Goal: Task Accomplishment & Management: Use online tool/utility

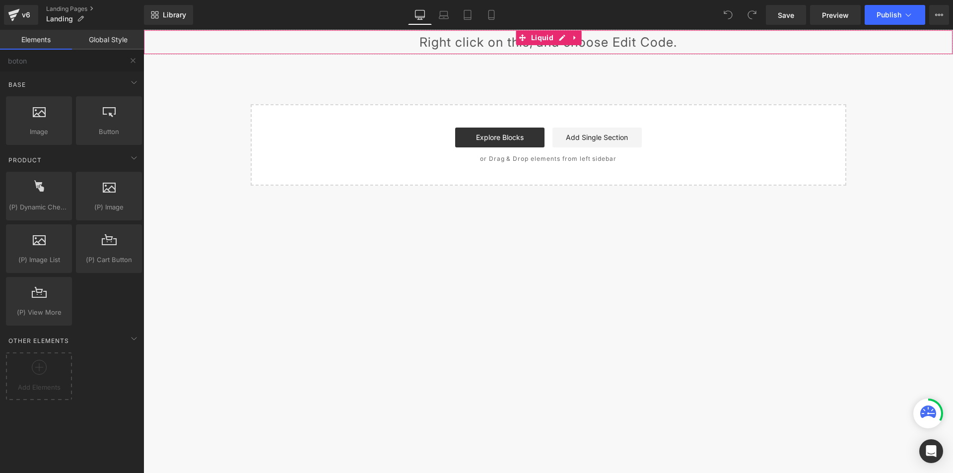
scroll to position [447, 0]
click at [822, 7] on link "Preview" at bounding box center [835, 15] width 51 height 20
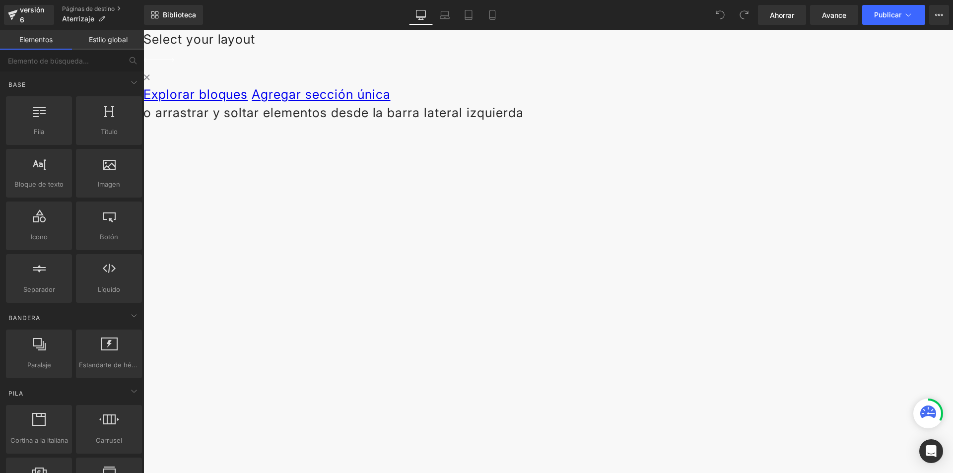
click at [560, 30] on div "Líquido" at bounding box center [548, 30] width 810 height 0
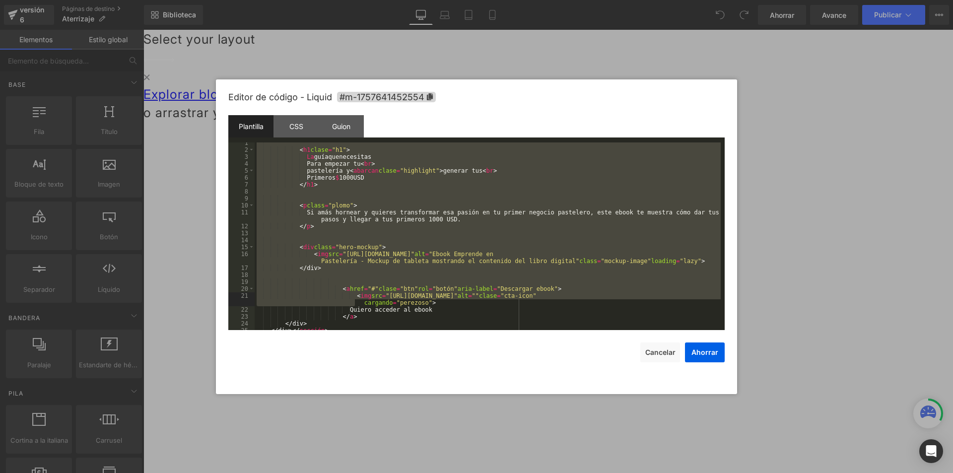
scroll to position [387, 0]
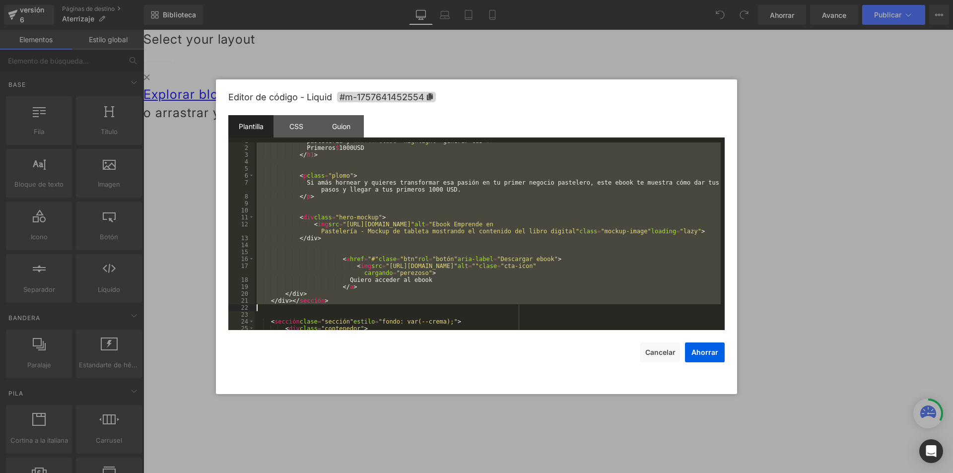
drag, startPoint x: 269, startPoint y: 144, endPoint x: 350, endPoint y: 304, distance: 179.6
click at [350, 304] on div "pastelería y < abarcan clase = "highlight" > generar tus < br > Primeros $ 1000…" at bounding box center [488, 238] width 466 height 202
click at [666, 352] on font "Cancelar" at bounding box center [660, 352] width 30 height 8
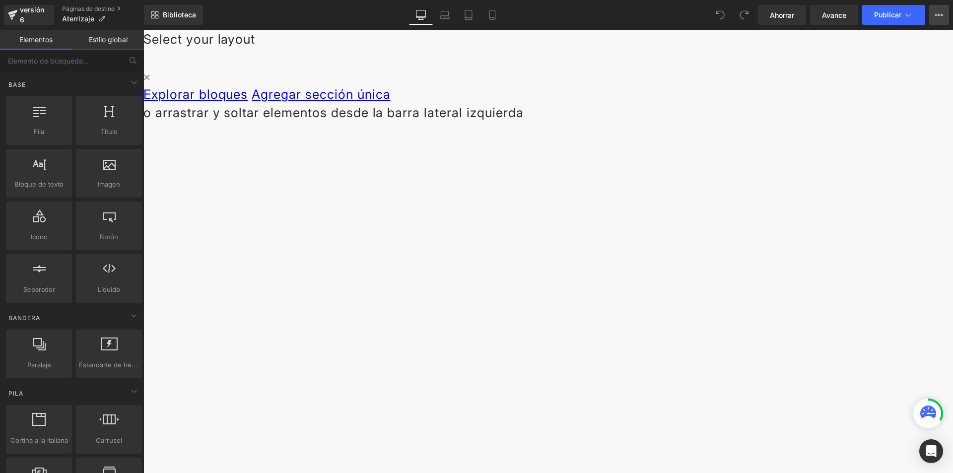
click at [937, 10] on button "Plan de actualización Ver página en vivo Ver con plantilla actual Guardar plant…" at bounding box center [939, 15] width 20 height 20
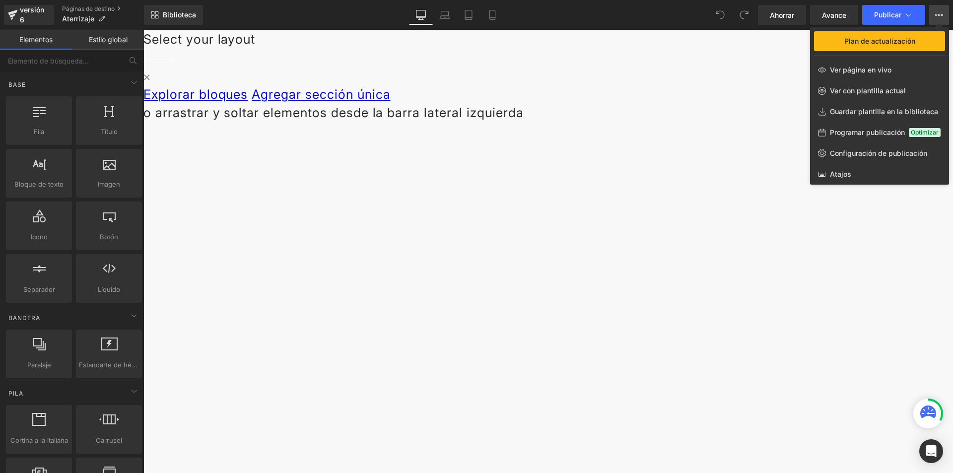
drag, startPoint x: 280, startPoint y: 59, endPoint x: 128, endPoint y: 21, distance: 157.3
click at [280, 59] on div at bounding box center [548, 251] width 810 height 443
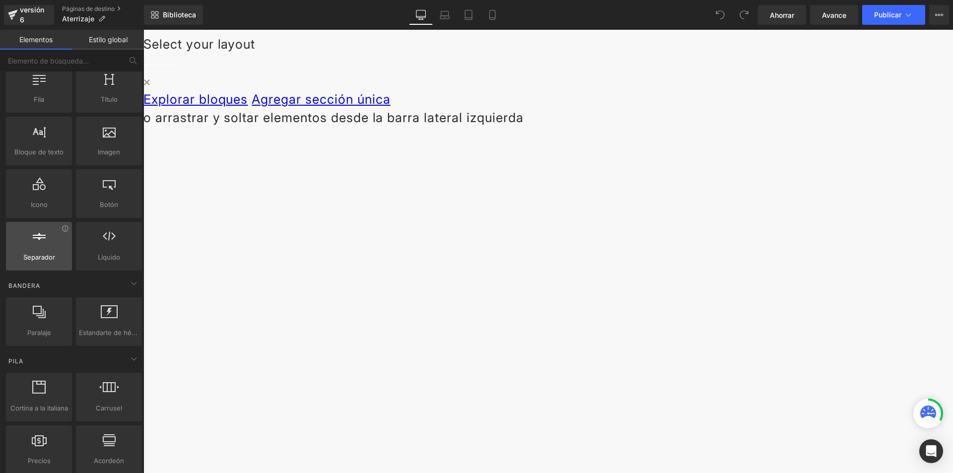
scroll to position [99, 0]
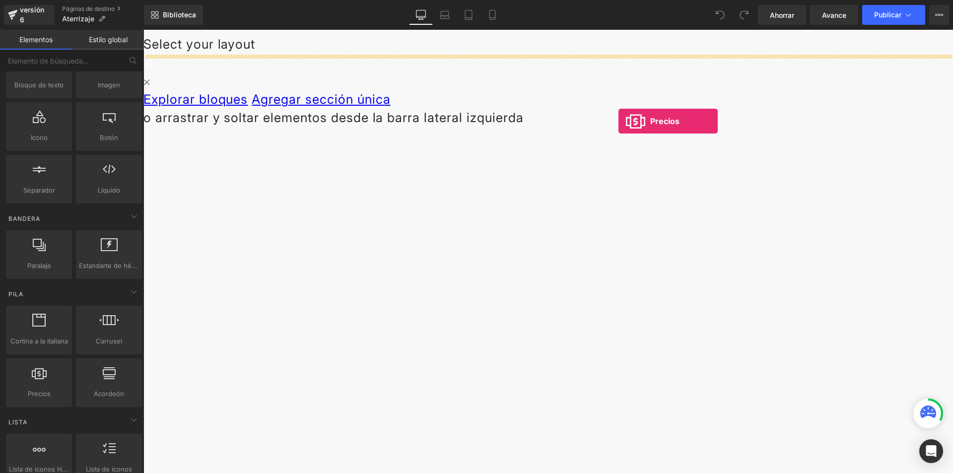
drag, startPoint x: 253, startPoint y: 377, endPoint x: 618, endPoint y: 121, distance: 446.1
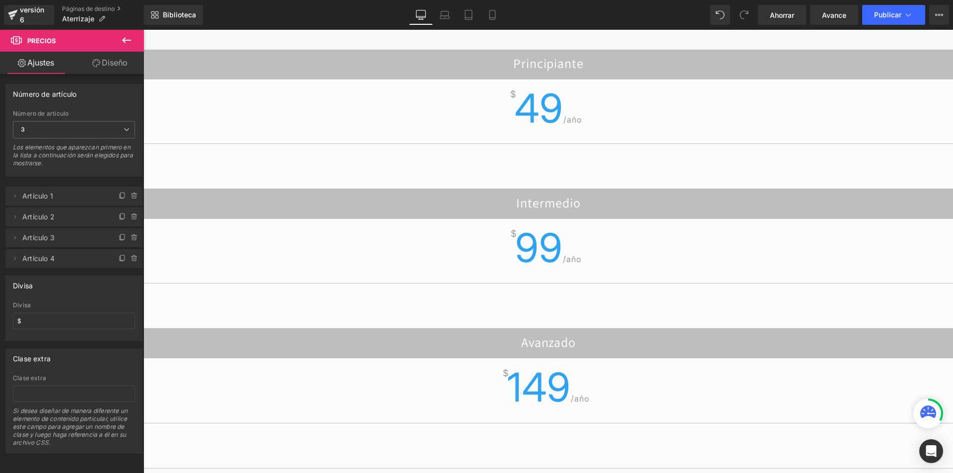
click at [143, 30] on icon at bounding box center [143, 30] width 0 height 0
click at [577, 189] on div "Intermedio $ 99 /año" at bounding box center [548, 258] width 810 height 139
click at [143, 30] on link at bounding box center [143, 30] width 0 height 0
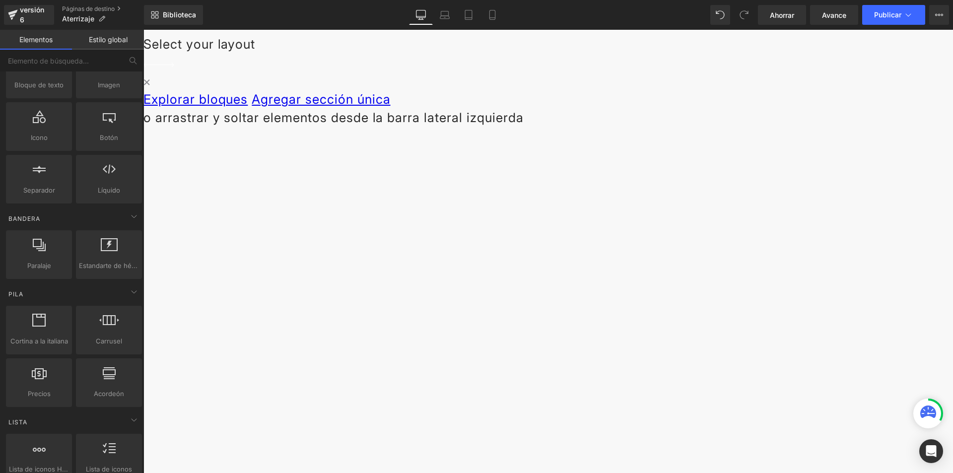
click at [143, 30] on span "Líquido" at bounding box center [143, 30] width 0 height 0
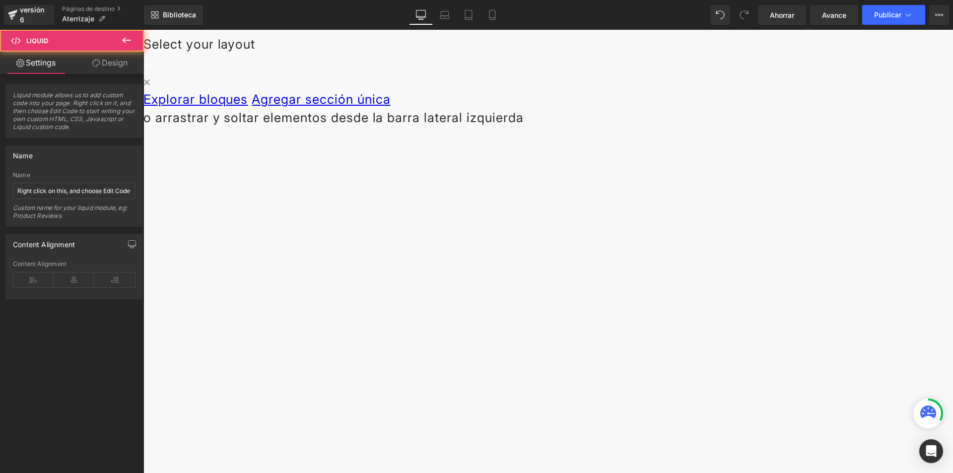
click at [561, 35] on div "Líquido" at bounding box center [548, 32] width 810 height 5
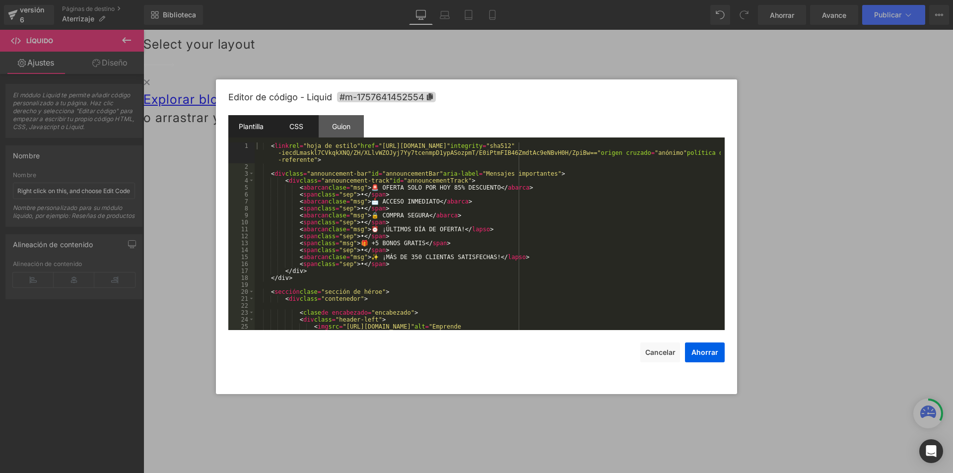
click at [304, 128] on div "CSS" at bounding box center [295, 126] width 45 height 22
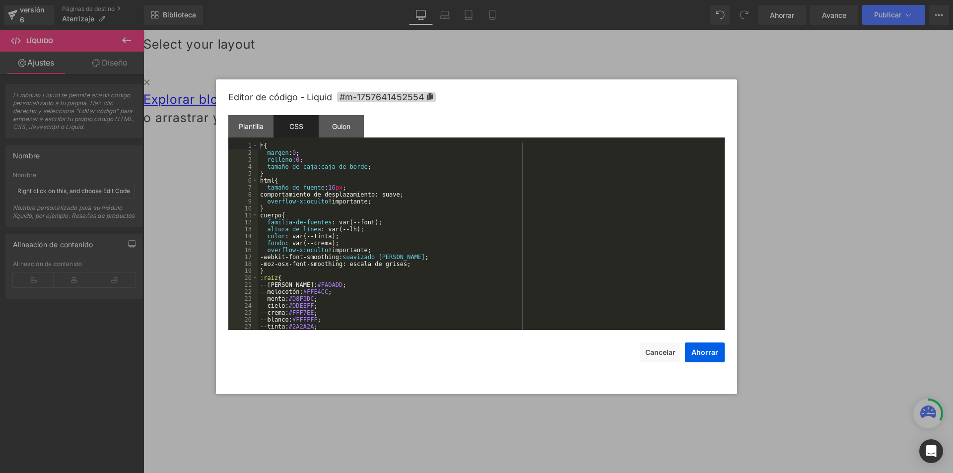
click at [371, 184] on div "* { margen : 0 ; relleno : 0 ; tamaño de caja : caja de borde ; } html { tamaño…" at bounding box center [489, 243] width 463 height 202
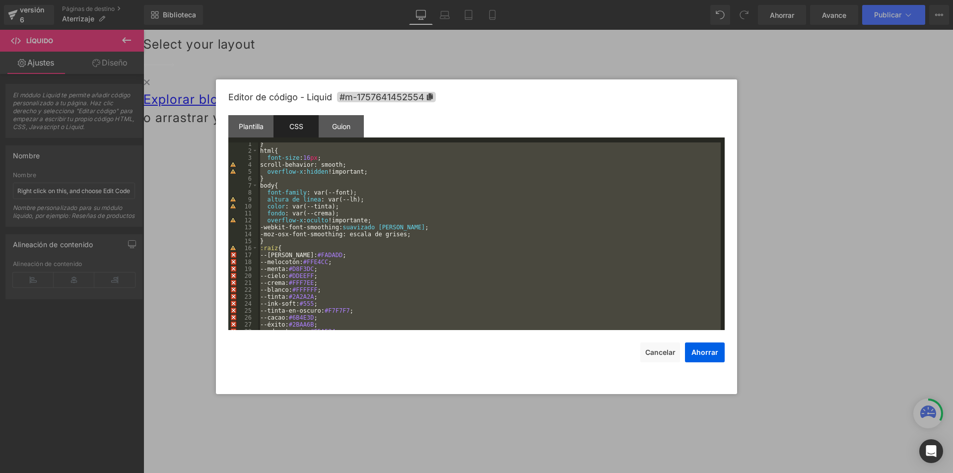
scroll to position [0, 0]
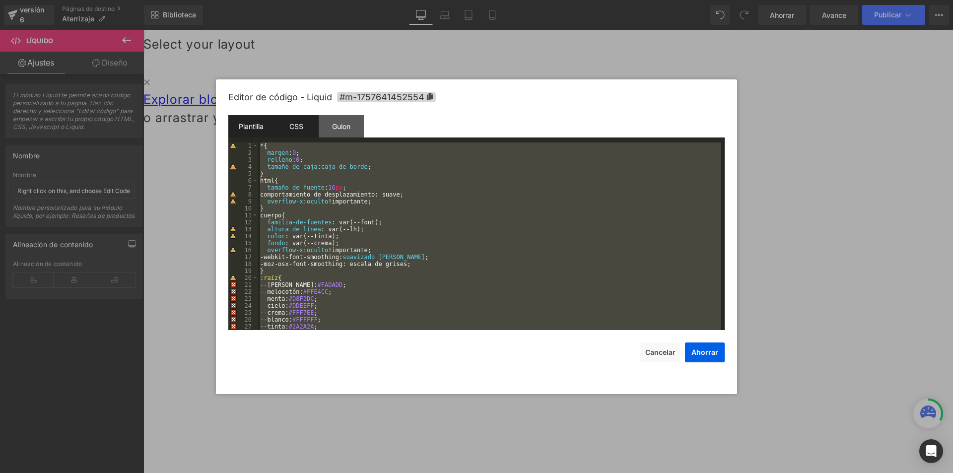
click at [261, 136] on div "Plantilla" at bounding box center [250, 126] width 45 height 22
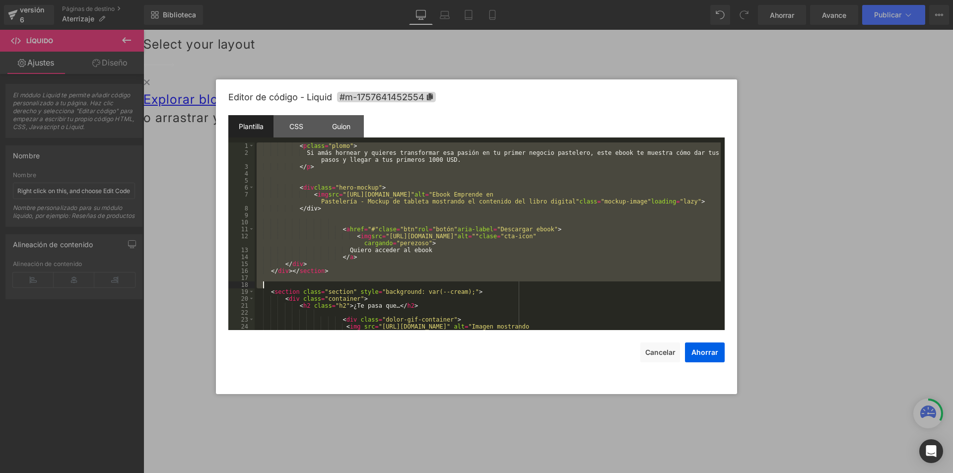
scroll to position [417, 0]
drag, startPoint x: 267, startPoint y: 145, endPoint x: 484, endPoint y: 276, distance: 254.1
click at [484, 276] on div "< p class = "plomo" > Si amás hornear y quieres transformar esa pasión en tu pr…" at bounding box center [488, 246] width 466 height 208
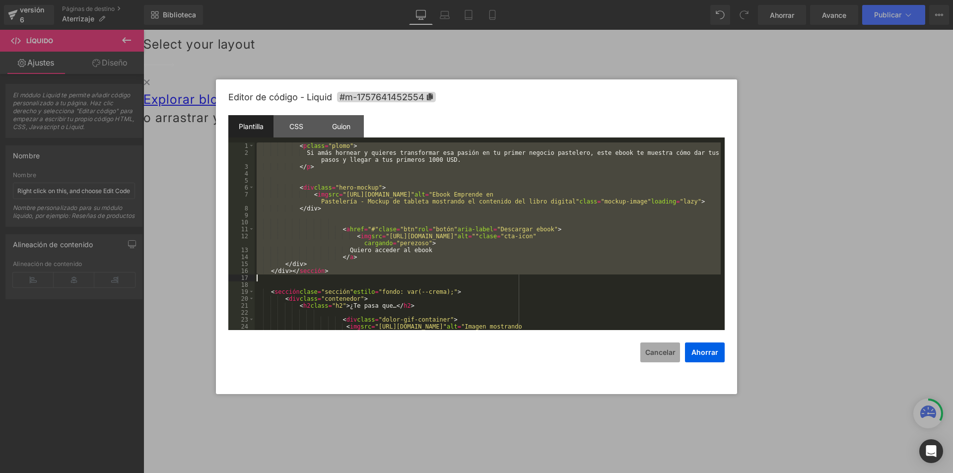
click at [649, 344] on button "Cancelar" at bounding box center [660, 352] width 40 height 20
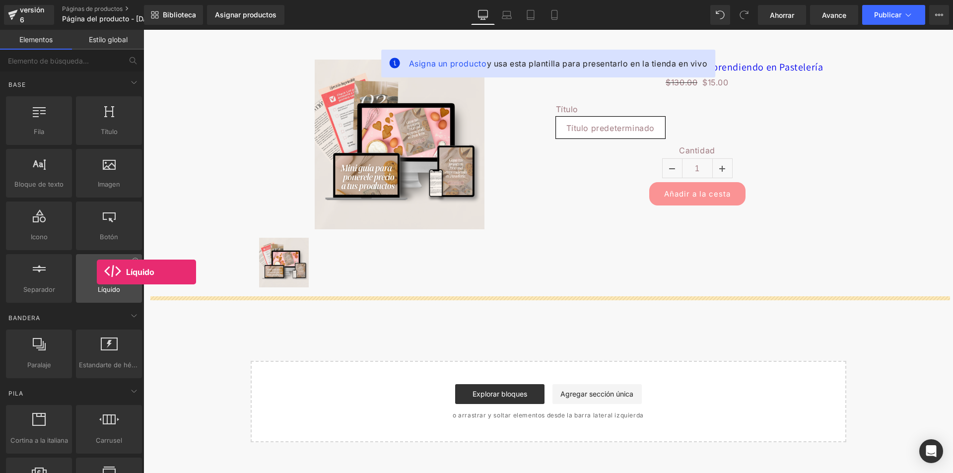
drag, startPoint x: 118, startPoint y: 279, endPoint x: 97, endPoint y: 272, distance: 22.1
click at [97, 272] on div at bounding box center [109, 273] width 60 height 22
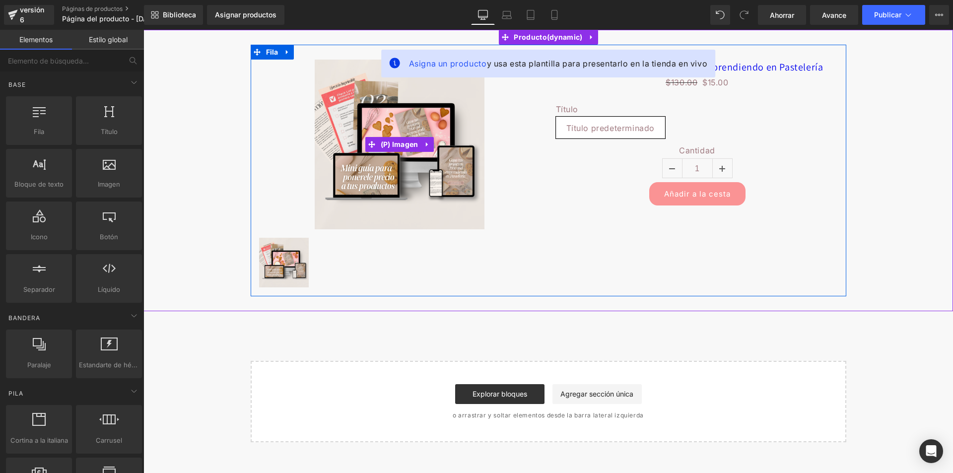
click at [465, 135] on img at bounding box center [400, 145] width 170 height 170
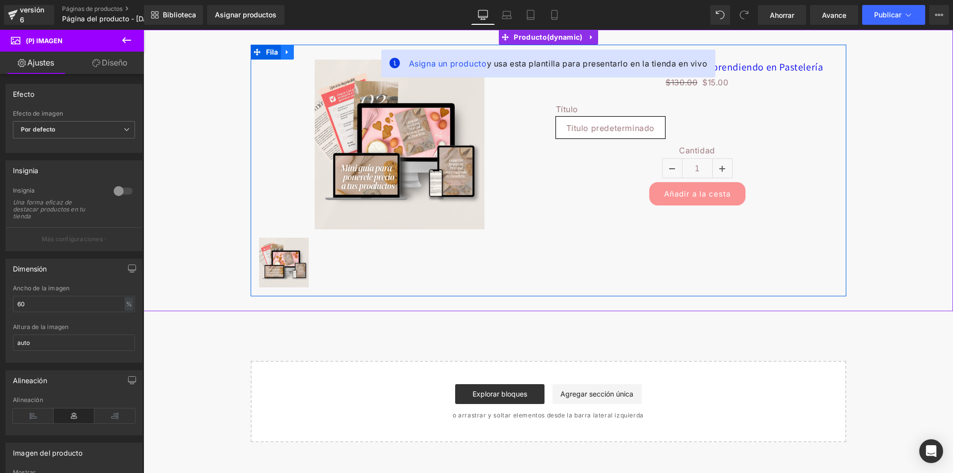
click at [288, 56] on link at bounding box center [287, 52] width 13 height 15
click at [316, 53] on icon at bounding box center [313, 52] width 7 height 7
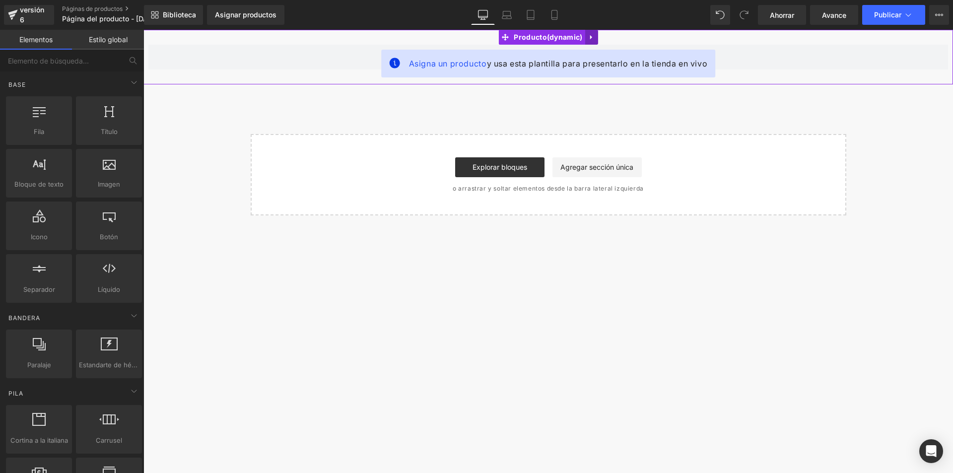
click at [591, 36] on div "Asigna un producto y usa esta plantilla para presentarlo en la tienda en vivo P…" at bounding box center [548, 57] width 810 height 55
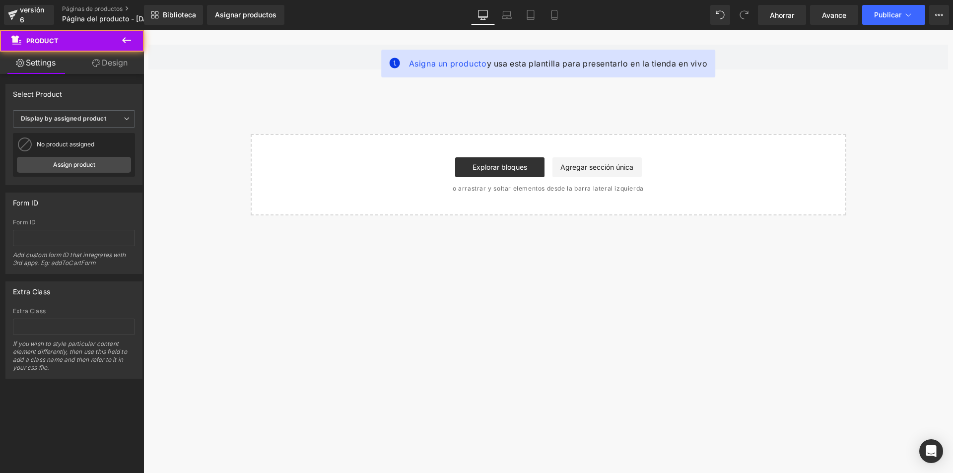
click at [591, 36] on div "Asigna un producto y usa esta plantilla para presentarlo en la tienda en vivo P…" at bounding box center [548, 57] width 810 height 55
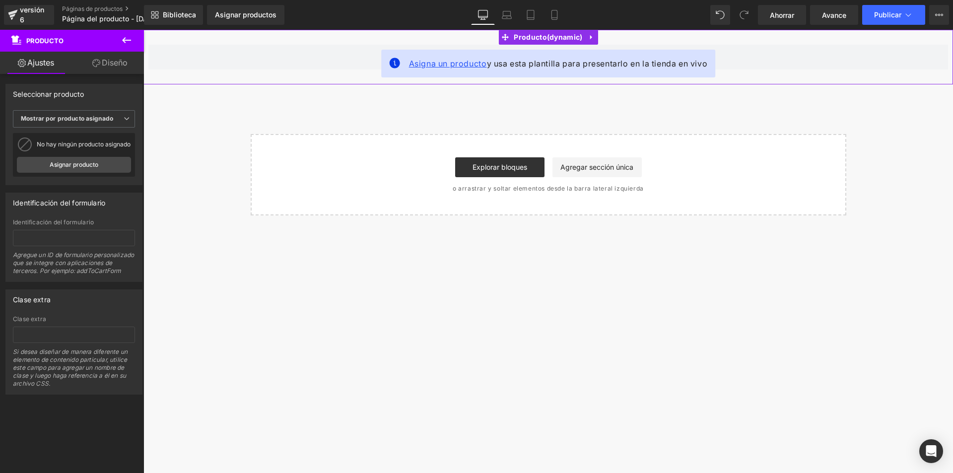
click at [453, 63] on font "Asigna un producto" at bounding box center [448, 64] width 78 height 10
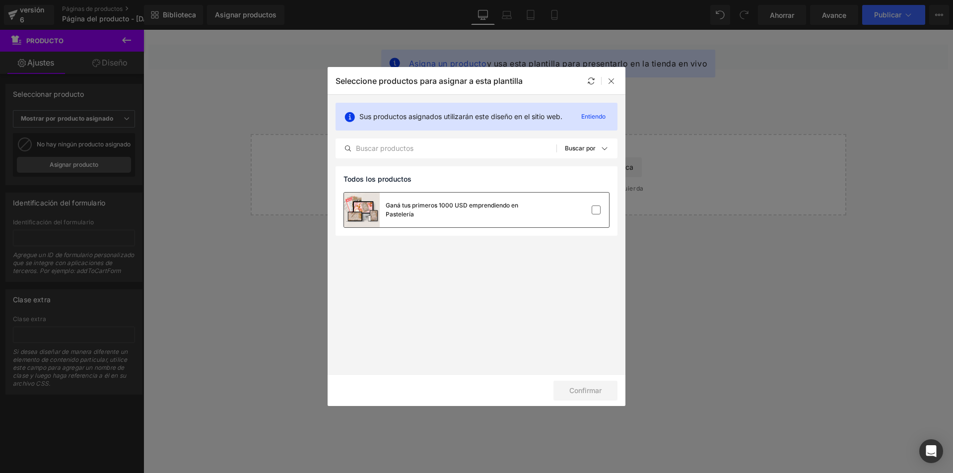
click at [606, 210] on div "Ganá tus primeros 1000 USD emprendiendo en Pastelería" at bounding box center [476, 210] width 265 height 35
click at [597, 391] on font "Confirmar" at bounding box center [585, 390] width 32 height 8
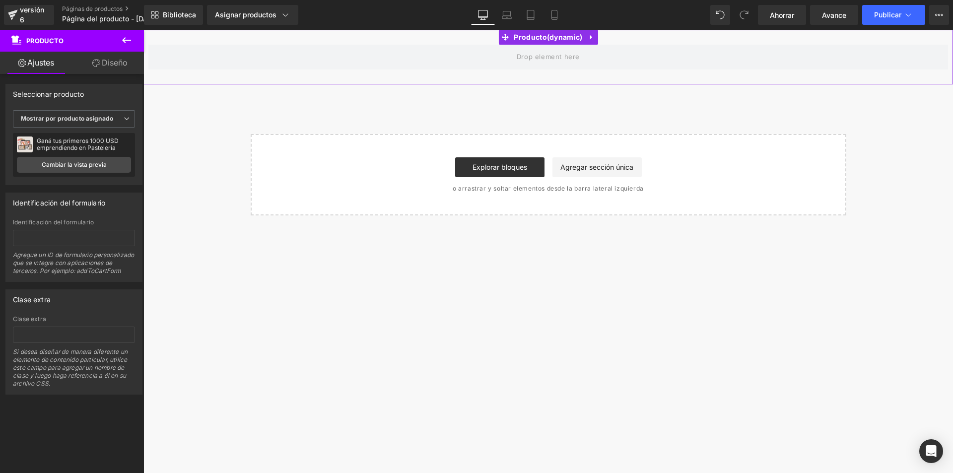
click at [589, 34] on div "Producto" at bounding box center [548, 57] width 810 height 55
click at [82, 117] on font "Mostrar por producto asignado" at bounding box center [67, 118] width 92 height 7
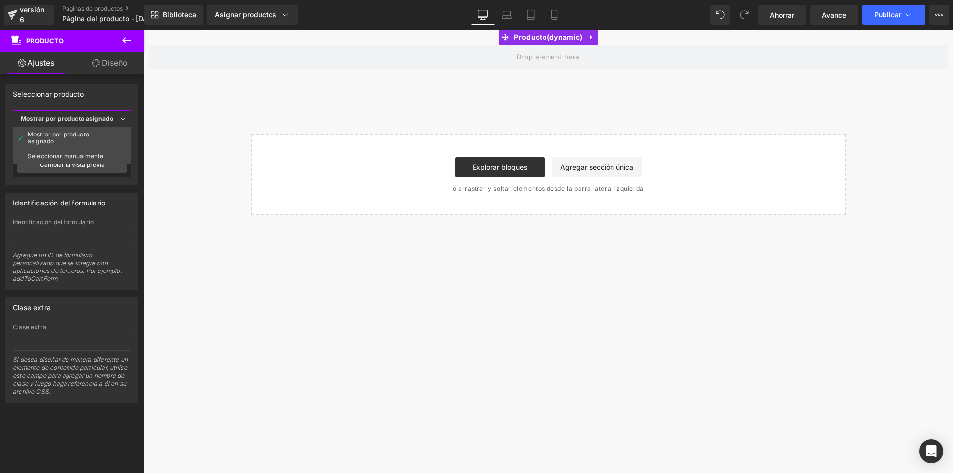
click at [83, 114] on span "Mostrar por producto asignado" at bounding box center [72, 118] width 118 height 17
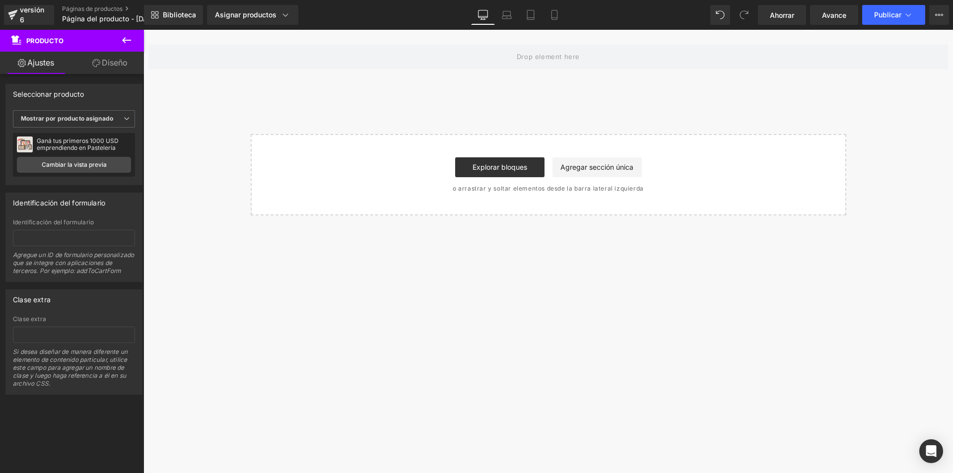
click at [581, 82] on div "Producto" at bounding box center [548, 57] width 810 height 55
click at [116, 41] on button at bounding box center [126, 41] width 35 height 22
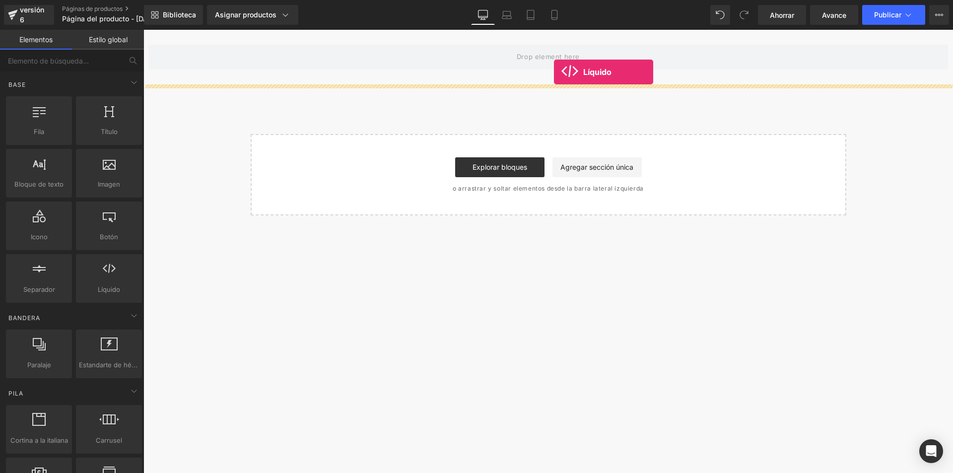
drag, startPoint x: 249, startPoint y: 298, endPoint x: 554, endPoint y: 72, distance: 379.3
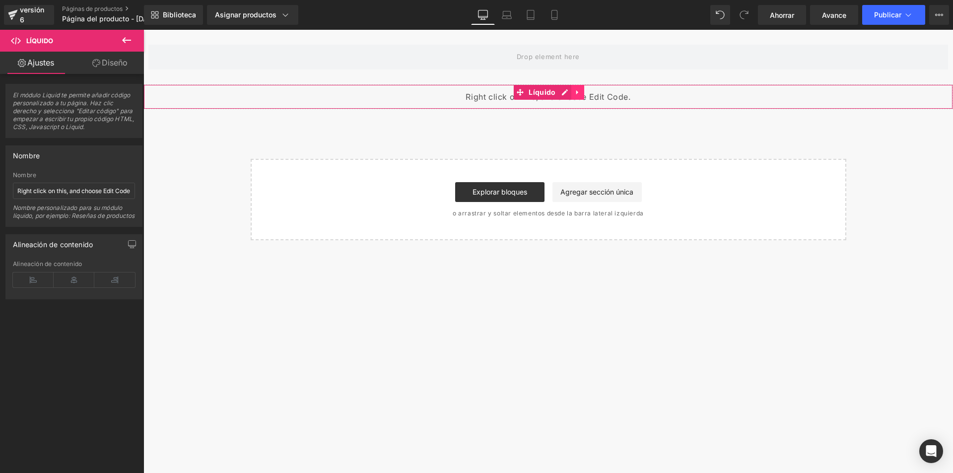
click at [578, 92] on icon at bounding box center [577, 92] width 7 height 7
click at [574, 109] on div "Líquido" at bounding box center [548, 96] width 810 height 25
click at [548, 94] on div "Líquido" at bounding box center [548, 96] width 810 height 25
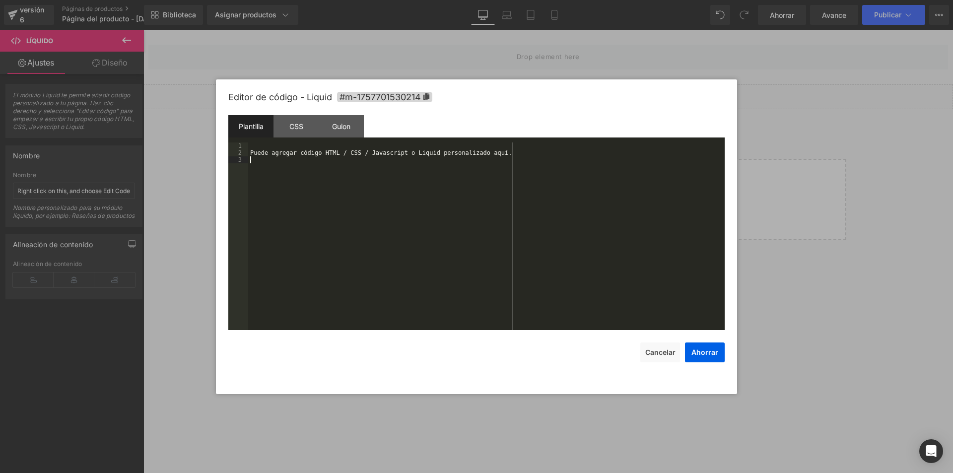
click at [353, 161] on div "Puede agregar código HTML / CSS / Javascript o Liquid personalizado aquí." at bounding box center [486, 243] width 476 height 202
drag, startPoint x: 444, startPoint y: 149, endPoint x: 376, endPoint y: 136, distance: 69.3
click at [443, 148] on div "Puede agregar código HTML / CSS / Javascript o Liquid personalizado aquí." at bounding box center [486, 243] width 476 height 202
click at [264, 138] on div "Plantilla CSS Guion Datos" at bounding box center [476, 128] width 496 height 27
click at [301, 123] on font "CSS" at bounding box center [296, 126] width 14 height 8
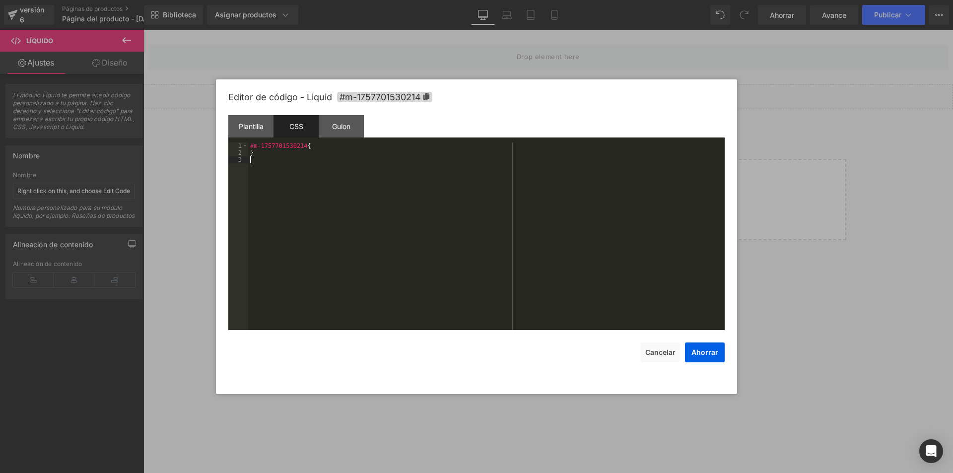
click at [431, 207] on div "#m-1757701530214 { }" at bounding box center [486, 243] width 476 height 202
drag, startPoint x: 338, startPoint y: 172, endPoint x: 163, endPoint y: 114, distance: 184.7
click at [170, 115] on body "Líquido Estás previsualizando cómo funciona el Reestilizará tu página. No puede…" at bounding box center [476, 236] width 953 height 473
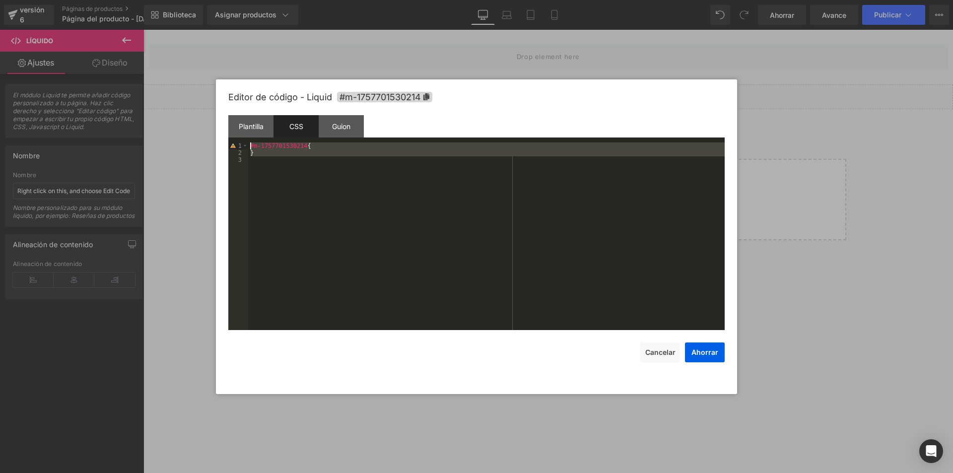
click at [298, 151] on div "#m-1757701530214 { }" at bounding box center [486, 236] width 476 height 188
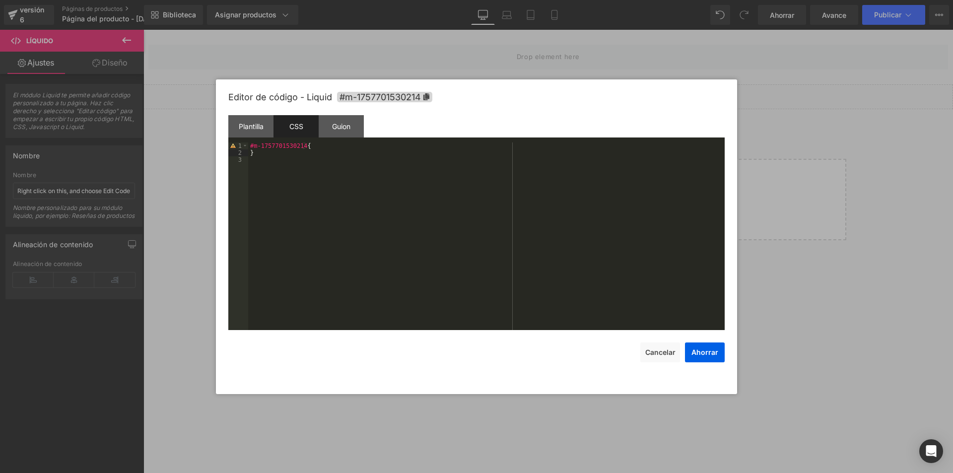
click at [317, 143] on div "#m-1757701530214 { }" at bounding box center [486, 243] width 476 height 202
click at [317, 144] on div "#m-1757701530214 { v }" at bounding box center [486, 243] width 476 height 202
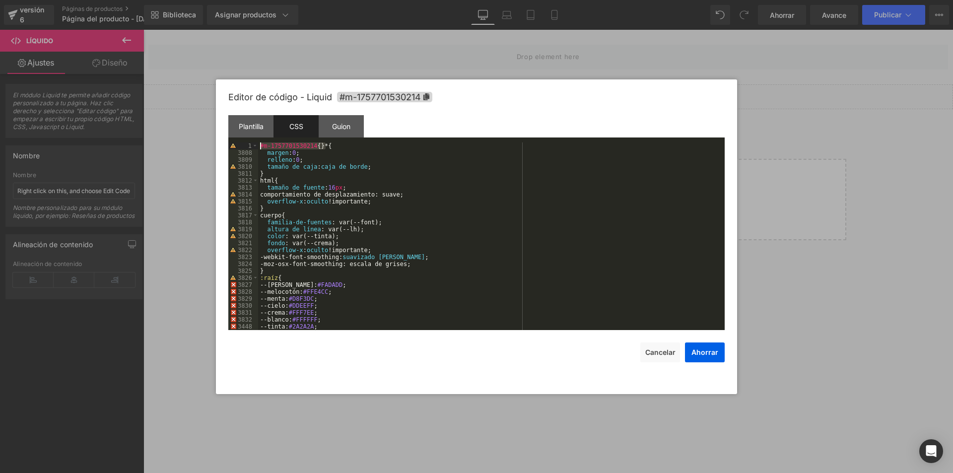
drag, startPoint x: 326, startPoint y: 145, endPoint x: 194, endPoint y: 144, distance: 132.0
click at [194, 144] on body "Líquido Estás previsualizando cómo funciona el Reestilizará tu página. No puede…" at bounding box center [476, 236] width 953 height 473
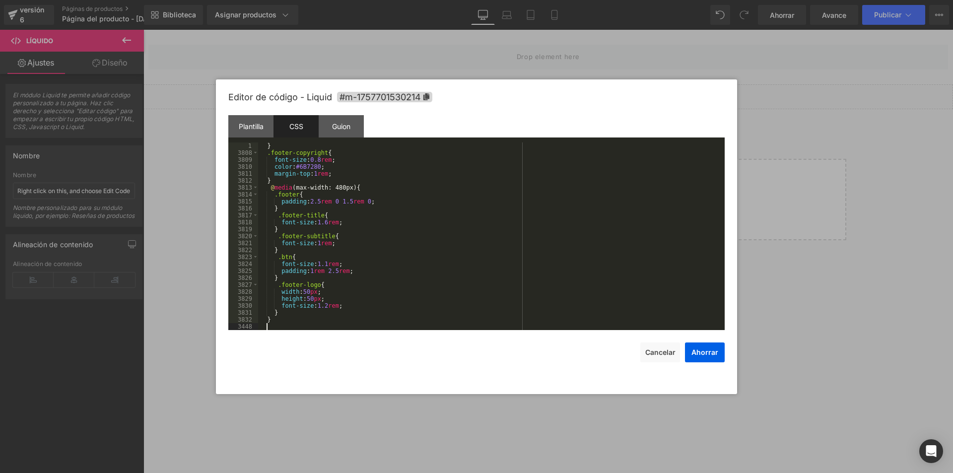
scroll to position [16077, 0]
click at [705, 352] on font "Ahorrar" at bounding box center [704, 352] width 27 height 8
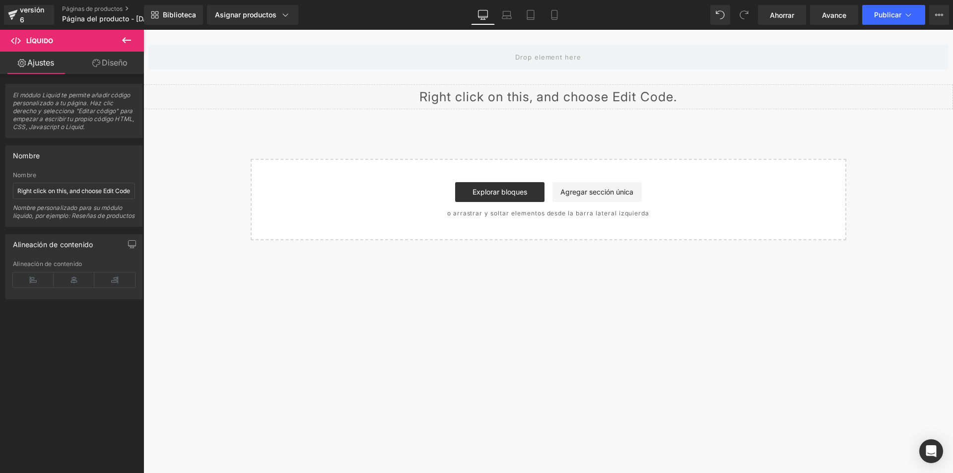
click at [125, 38] on icon at bounding box center [126, 40] width 9 height 6
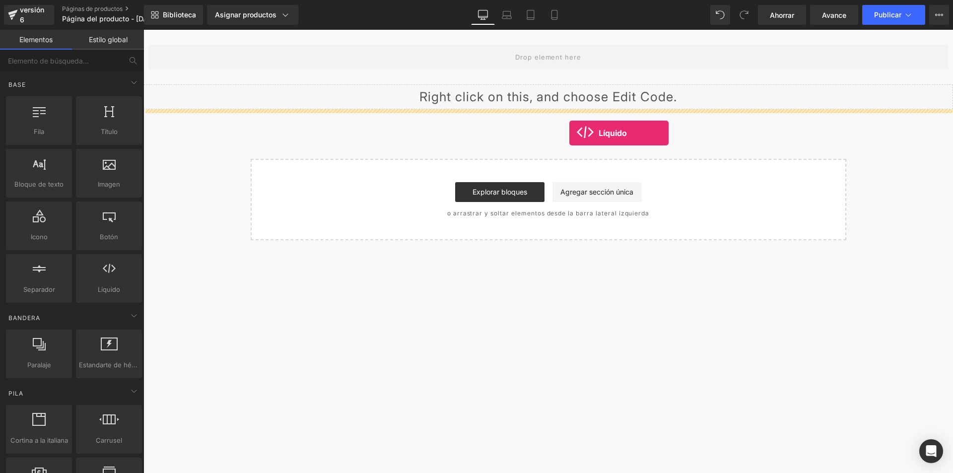
drag, startPoint x: 284, startPoint y: 290, endPoint x: 569, endPoint y: 133, distance: 325.5
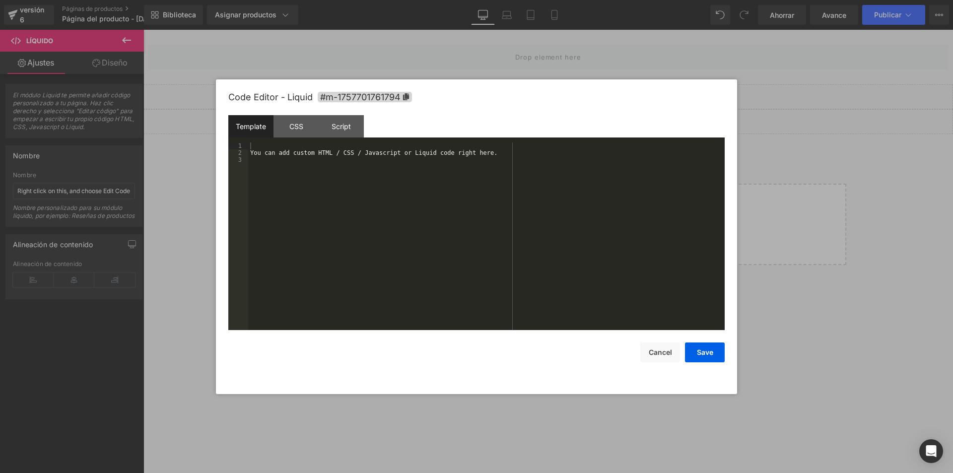
click at [567, 117] on div "Líquido" at bounding box center [548, 121] width 810 height 25
click at [318, 189] on div "Puede agregar código HTML / CSS / Javascript o Liquid personalizado aquí." at bounding box center [486, 243] width 476 height 202
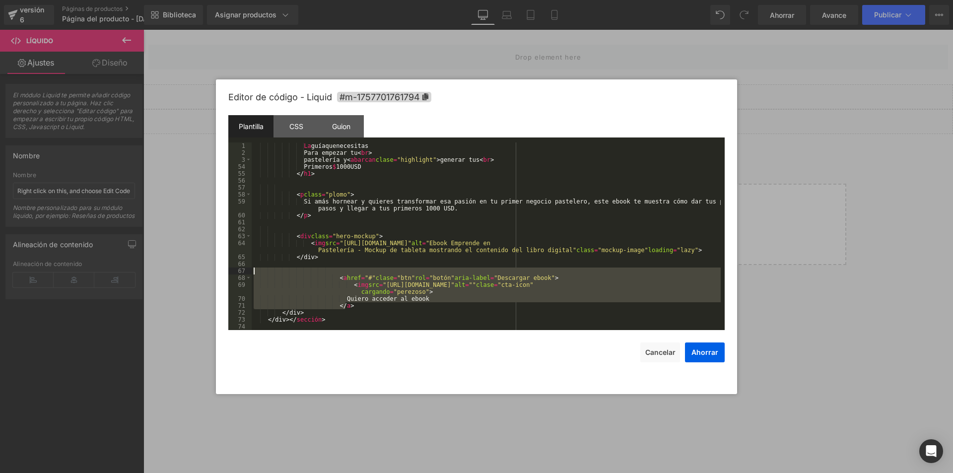
drag, startPoint x: 365, startPoint y: 304, endPoint x: 204, endPoint y: 271, distance: 164.6
click at [204, 271] on body "Líquido Estás previsualizando cómo funciona el Reestilizará tu página. No puede…" at bounding box center [476, 236] width 953 height 473
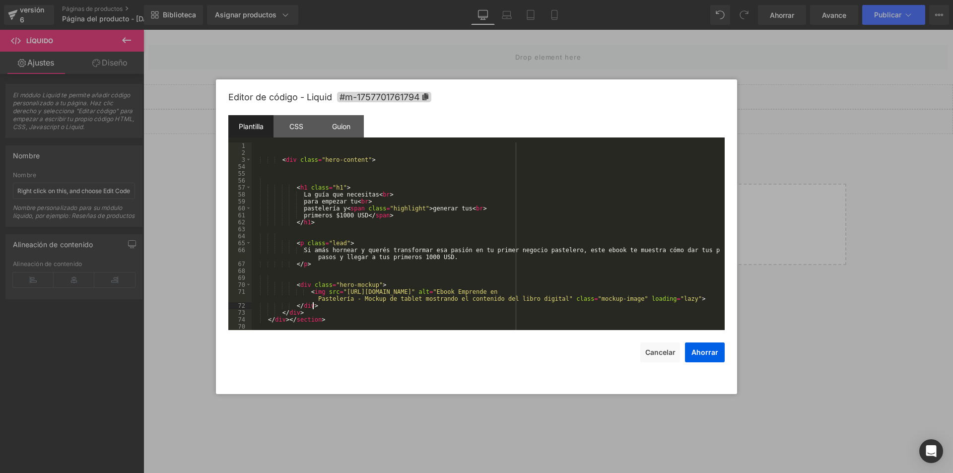
scroll to position [327, 0]
click at [291, 319] on div "< div class = "contenido-heroico" > < h1 clase = "h1" > La guía que necesitas P…" at bounding box center [486, 243] width 469 height 202
click at [300, 317] on div "< div class = "contenido-heroico" > < h1 clase = "h1" > La guía que necesitas P…" at bounding box center [486, 243] width 469 height 202
drag, startPoint x: 372, startPoint y: 322, endPoint x: 371, endPoint y: 332, distance: 9.5
click at [370, 331] on div "Editor de código - Liquid #m-1757701761794 Plantilla CSS Guion Datos 1 2 3 54 5…" at bounding box center [476, 236] width 496 height 315
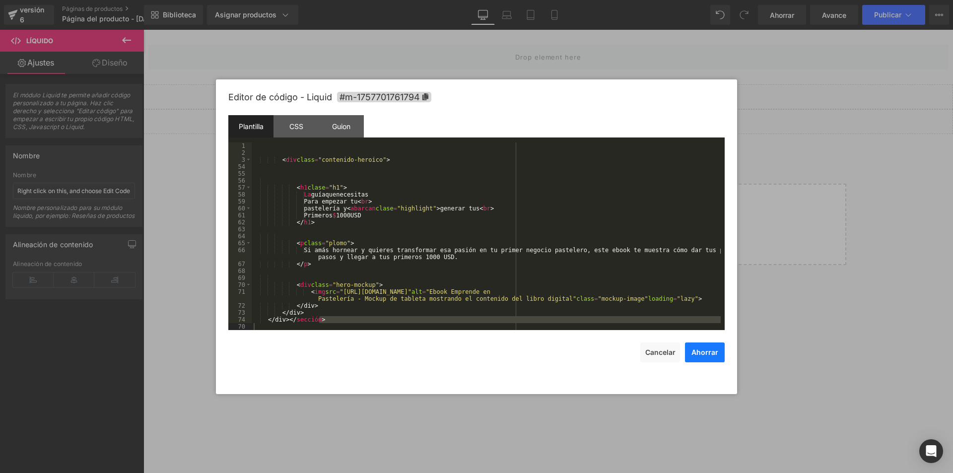
click at [697, 357] on button "Ahorrar" at bounding box center [705, 352] width 40 height 20
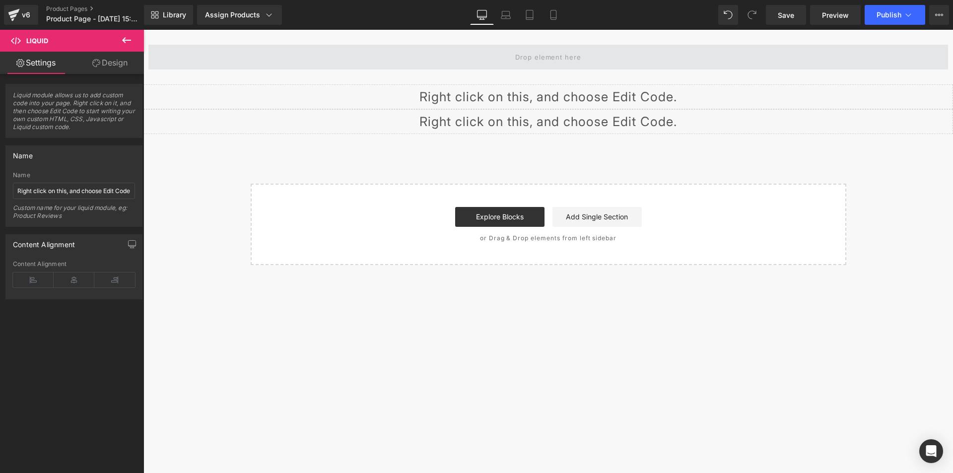
click at [143, 30] on div at bounding box center [143, 30] width 0 height 0
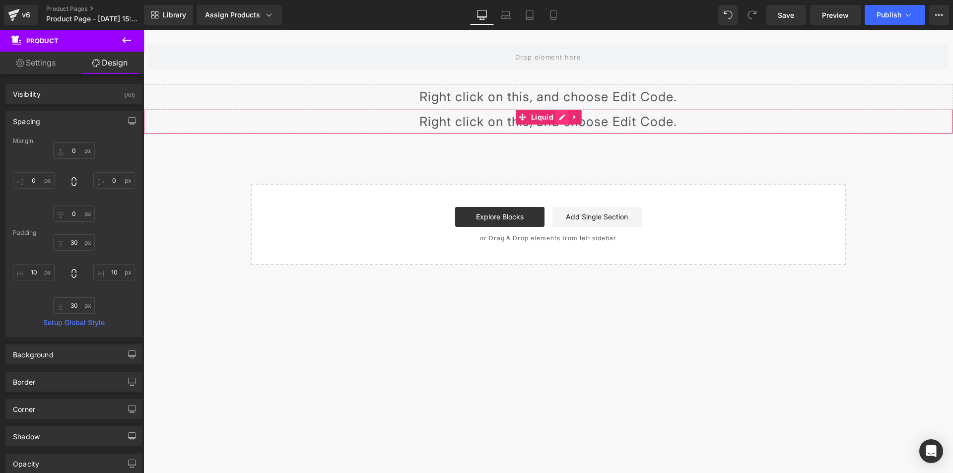
click at [562, 116] on div "Liquid" at bounding box center [548, 121] width 810 height 25
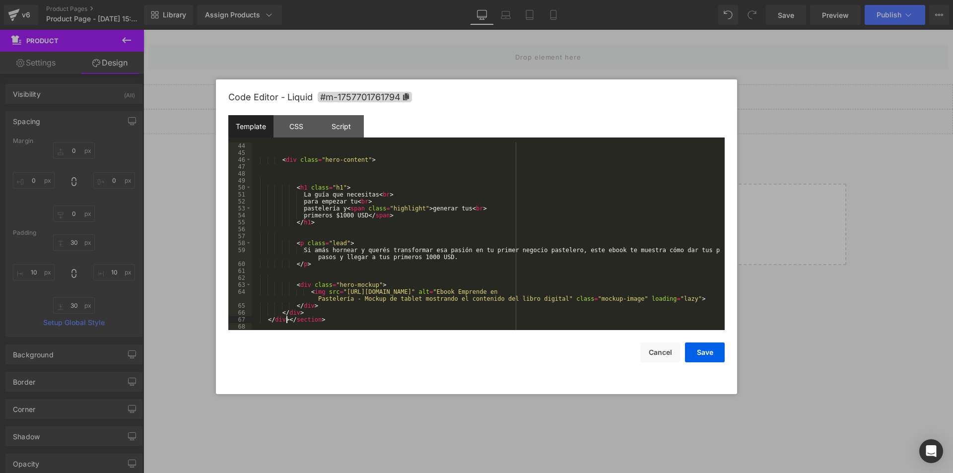
click at [285, 320] on div "< div class = "hero-content" > < h1 class = "h1" > La guía que necesitas < br >…" at bounding box center [486, 243] width 469 height 202
click at [706, 358] on button "Save" at bounding box center [705, 352] width 40 height 20
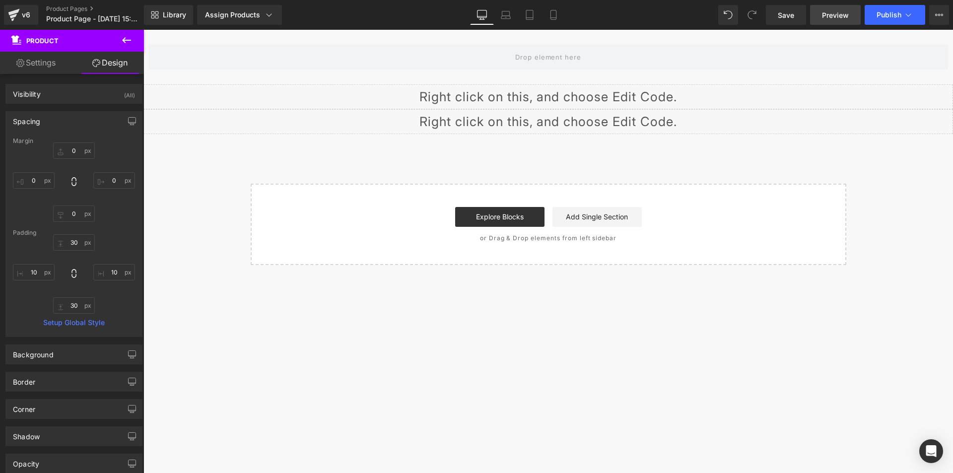
click at [841, 9] on link "Preview" at bounding box center [835, 15] width 51 height 20
click at [884, 11] on span "Publish" at bounding box center [889, 15] width 25 height 8
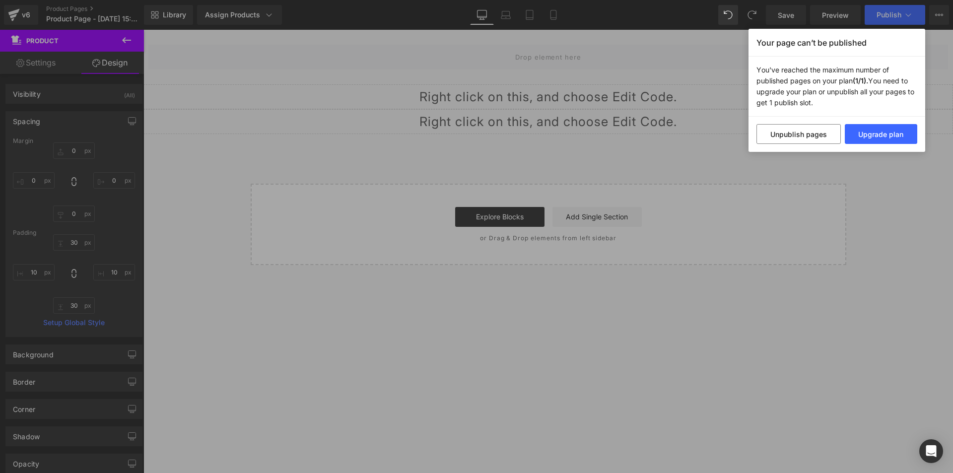
click at [822, 156] on div "Your page can’t be published You've reached the maximum number of published pag…" at bounding box center [476, 236] width 953 height 473
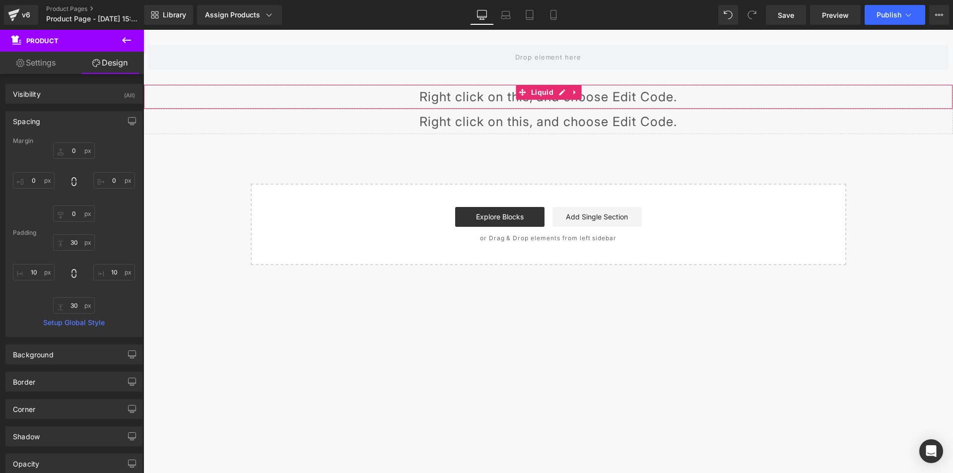
scroll to position [327, 0]
click at [570, 92] on link at bounding box center [575, 92] width 13 height 15
click at [581, 94] on icon at bounding box center [581, 92] width 7 height 7
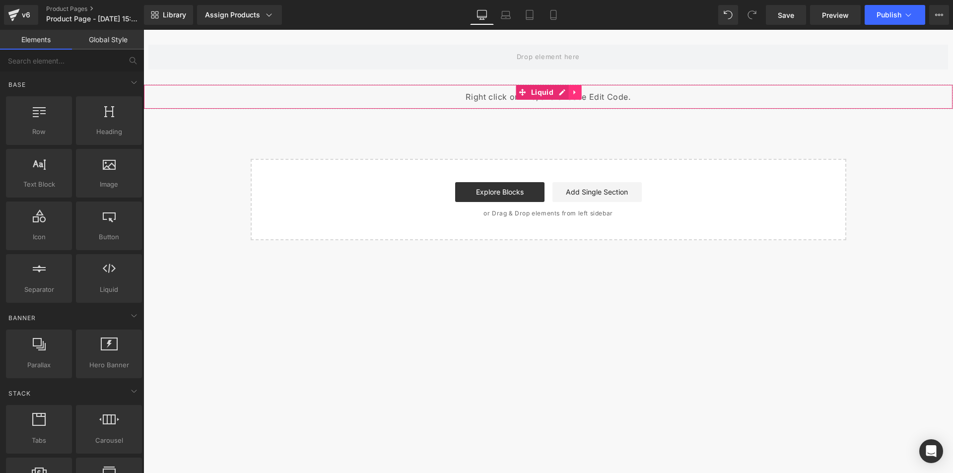
click at [572, 92] on icon at bounding box center [575, 92] width 7 height 7
click at [580, 92] on icon at bounding box center [581, 92] width 7 height 7
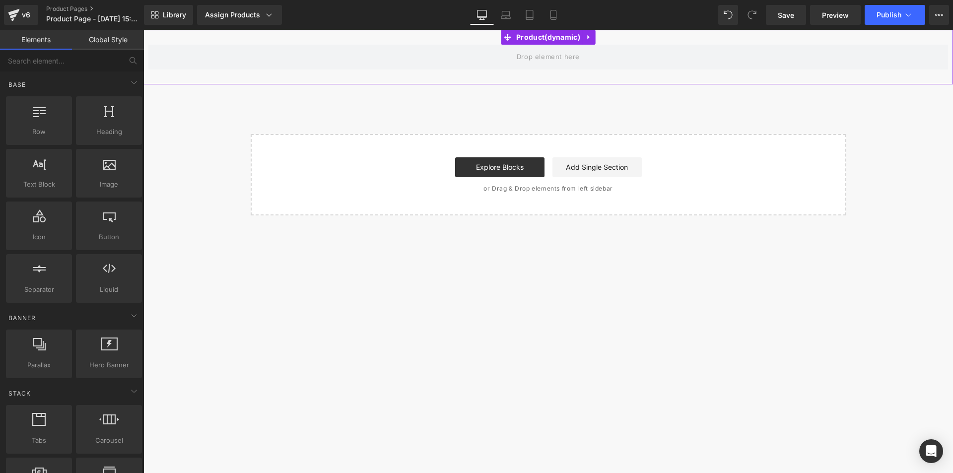
click at [589, 37] on icon at bounding box center [589, 37] width 7 height 7
click at [594, 40] on icon at bounding box center [595, 37] width 7 height 7
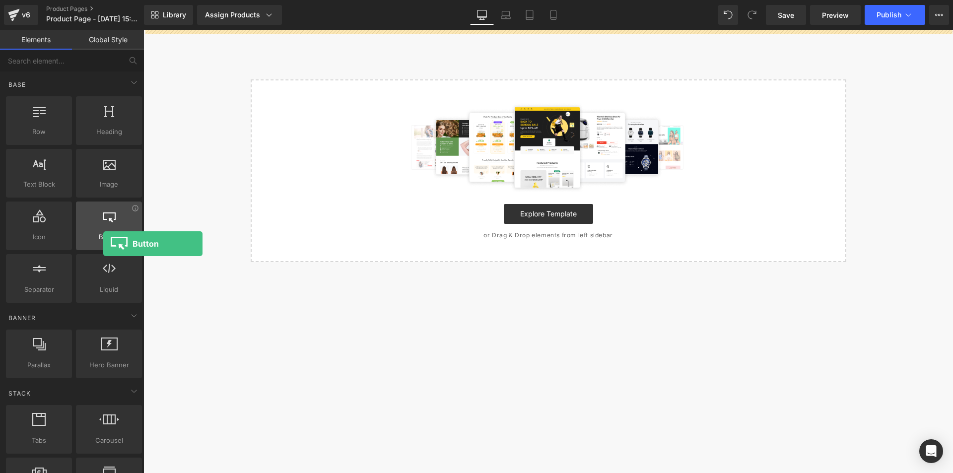
drag, startPoint x: 110, startPoint y: 226, endPoint x: 90, endPoint y: 240, distance: 24.5
click at [90, 240] on div "Button button, call to action, cta" at bounding box center [109, 226] width 66 height 49
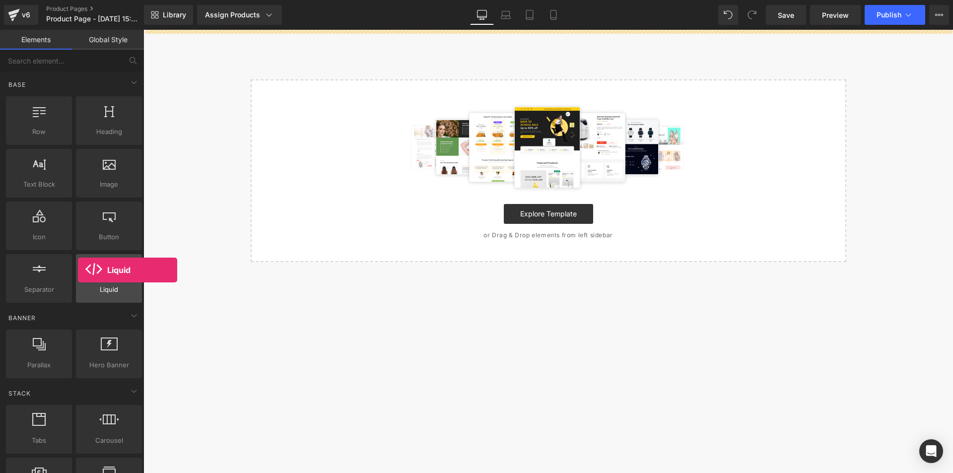
drag, startPoint x: 127, startPoint y: 266, endPoint x: 77, endPoint y: 274, distance: 50.4
click at [79, 274] on div at bounding box center [109, 273] width 60 height 22
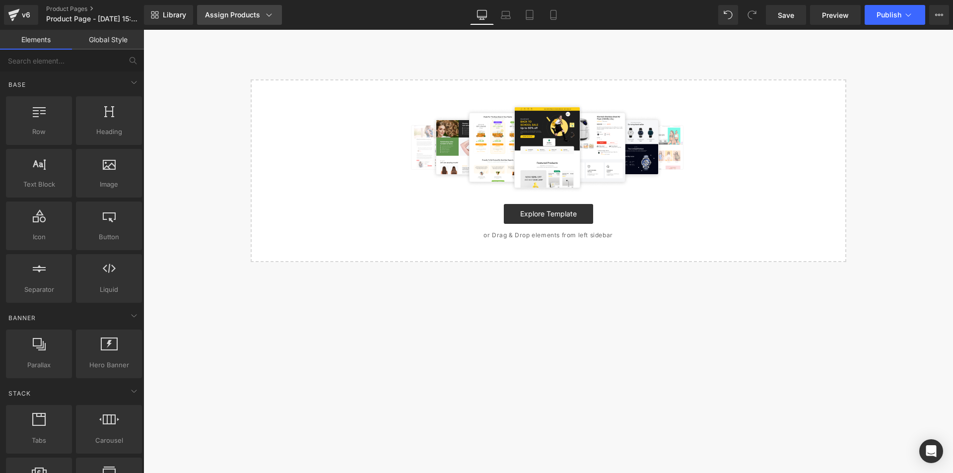
click at [258, 19] on div "Assign Products" at bounding box center [239, 15] width 69 height 10
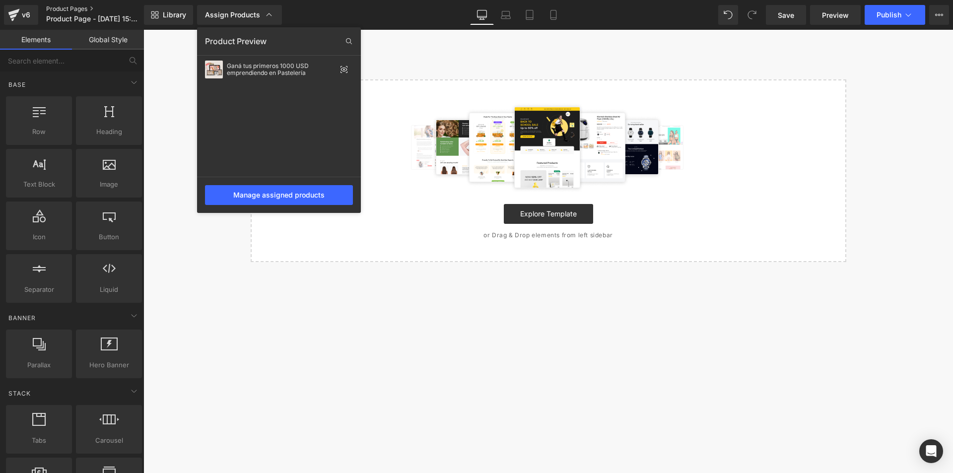
click at [70, 9] on link "Product Pages" at bounding box center [103, 9] width 114 height 8
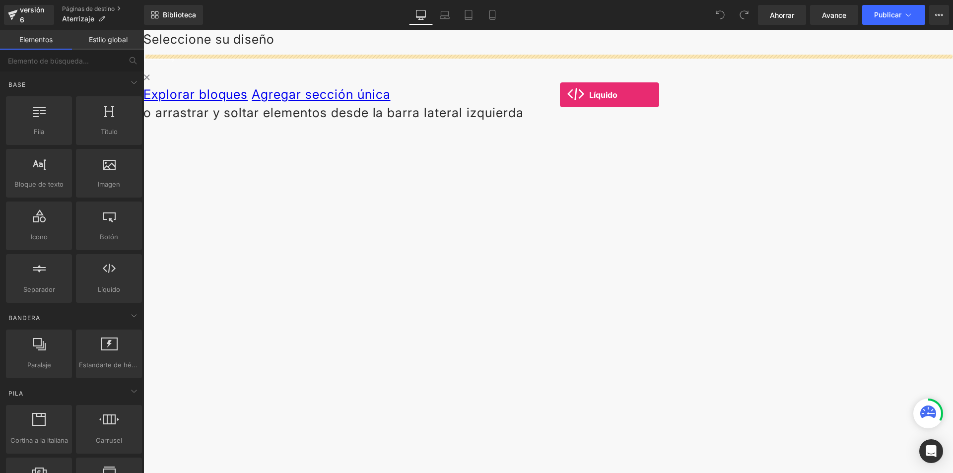
drag, startPoint x: 143, startPoint y: 30, endPoint x: 557, endPoint y: 89, distance: 418.1
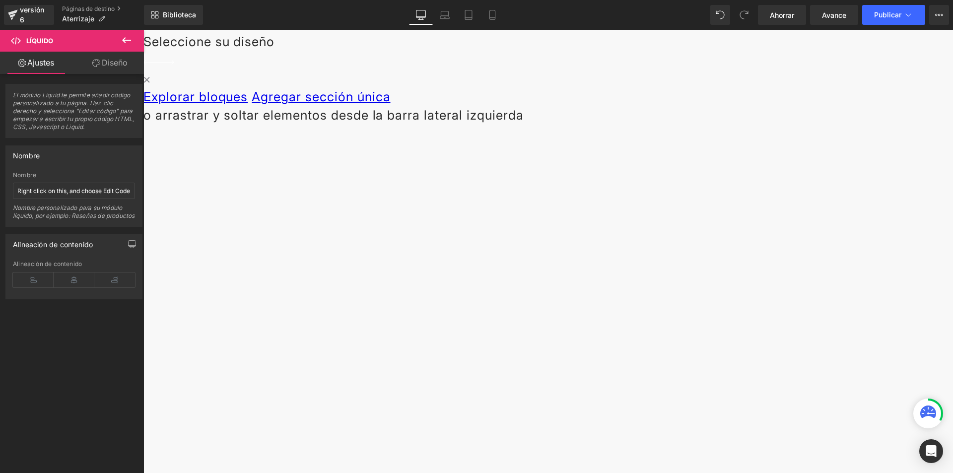
click at [143, 30] on icon at bounding box center [143, 30] width 0 height 0
click at [143, 30] on span "Líquido" at bounding box center [143, 30] width 0 height 0
click at [561, 32] on div "Líquido" at bounding box center [548, 31] width 810 height 2
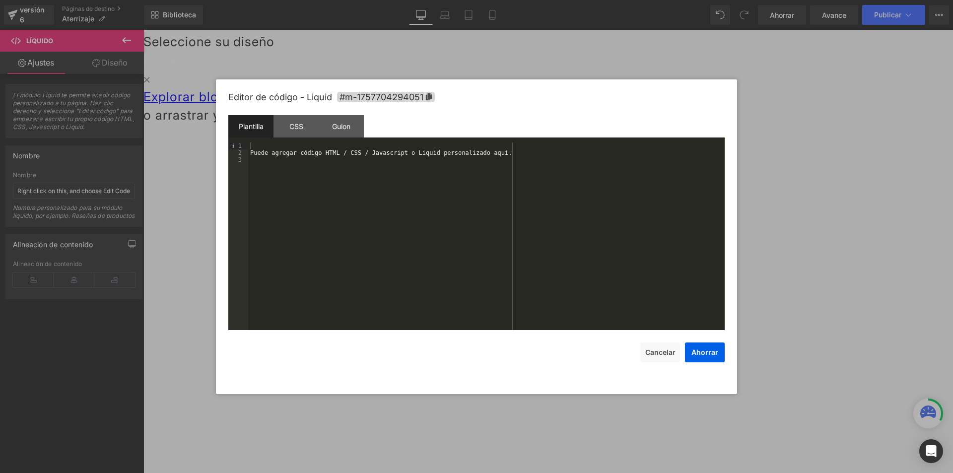
click at [321, 161] on div "Puede agregar código HTML / CSS / Javascript o Liquid personalizado aquí." at bounding box center [486, 243] width 476 height 202
click at [296, 127] on font "CSS" at bounding box center [296, 126] width 14 height 8
click at [329, 182] on div "#m-1757704294051 { }" at bounding box center [486, 243] width 476 height 202
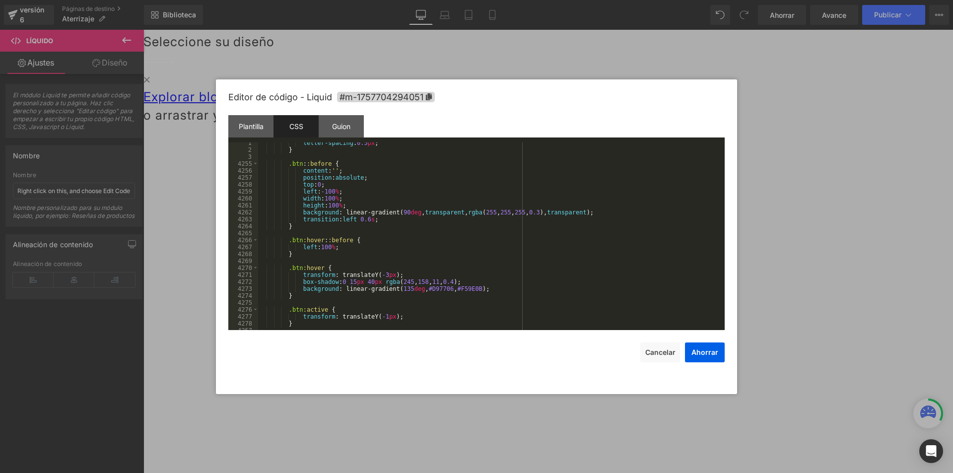
scroll to position [15838, 0]
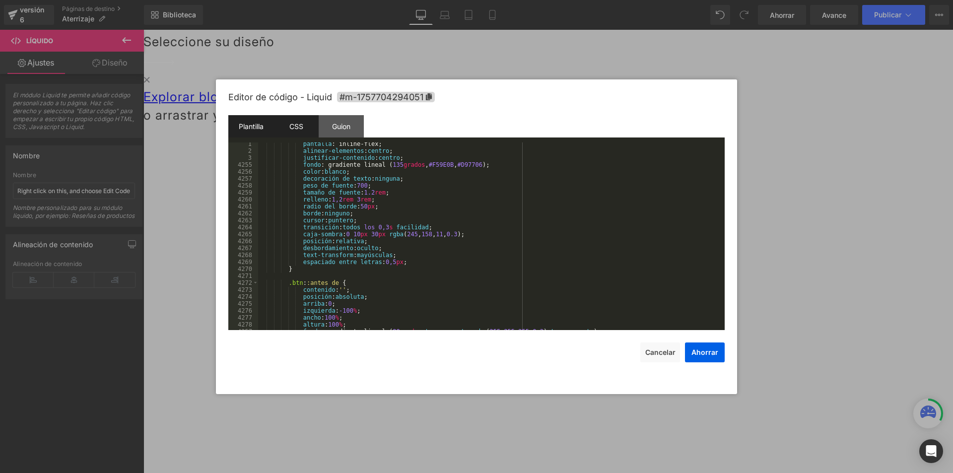
click at [259, 116] on div "Plantilla" at bounding box center [250, 126] width 45 height 22
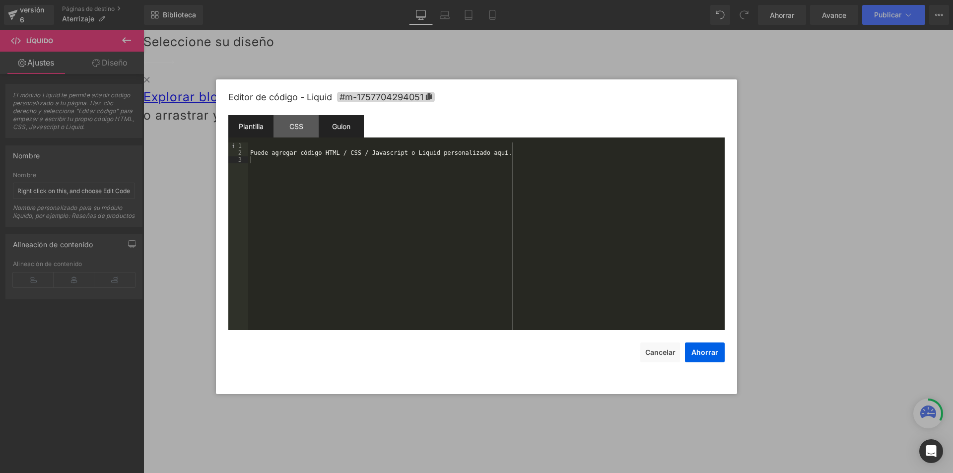
click at [351, 127] on div "Guion" at bounding box center [341, 126] width 45 height 22
click at [334, 201] on div "( function ( jQuery ) { // var $module = jQuery('#m-1757704294051').children('.…" at bounding box center [486, 243] width 476 height 202
click at [328, 159] on div "( función ( jQuery ) { // var $módulo = jQuery('#m-1757704294051').children('.m…" at bounding box center [486, 243] width 476 height 202
click at [328, 153] on div "( función ( jQuery ) { // var $módulo = jQuery('#m-1757704294051').children('.m…" at bounding box center [486, 243] width 476 height 202
click at [328, 151] on div "( función ( jQuery ) { // var $módulo = jQuery('#m-1757704294051').children('.m…" at bounding box center [486, 243] width 476 height 202
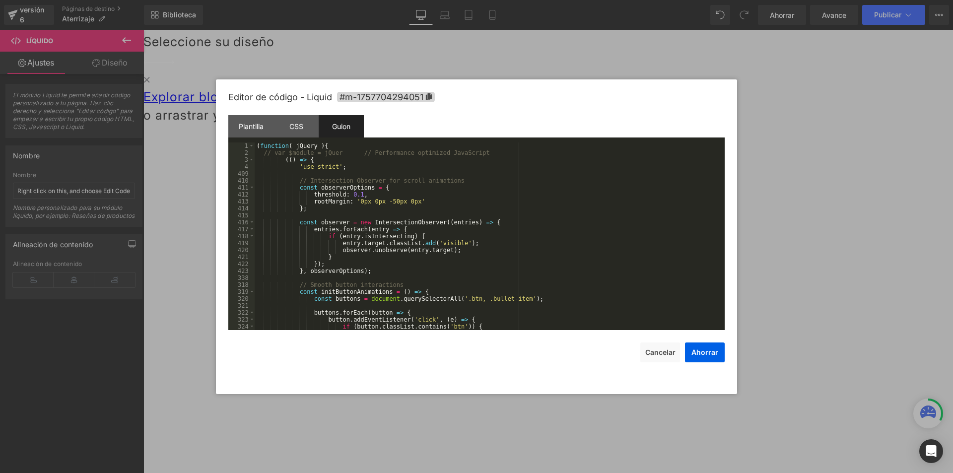
scroll to position [0, 0]
click at [252, 128] on font "Plantilla" at bounding box center [251, 126] width 25 height 8
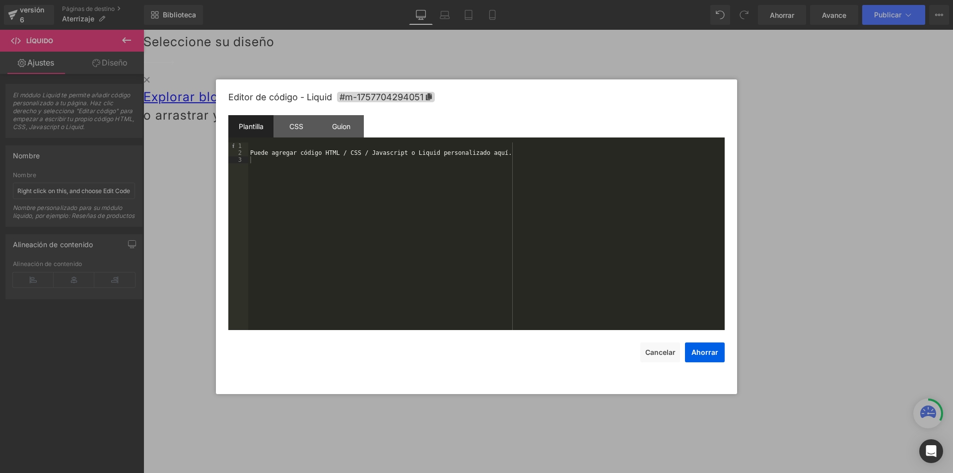
click at [264, 129] on div "Plantilla" at bounding box center [250, 126] width 45 height 22
click at [345, 187] on div "Puede agregar código HTML / CSS / Javascript o Liquid personalizado aquí." at bounding box center [486, 243] width 476 height 202
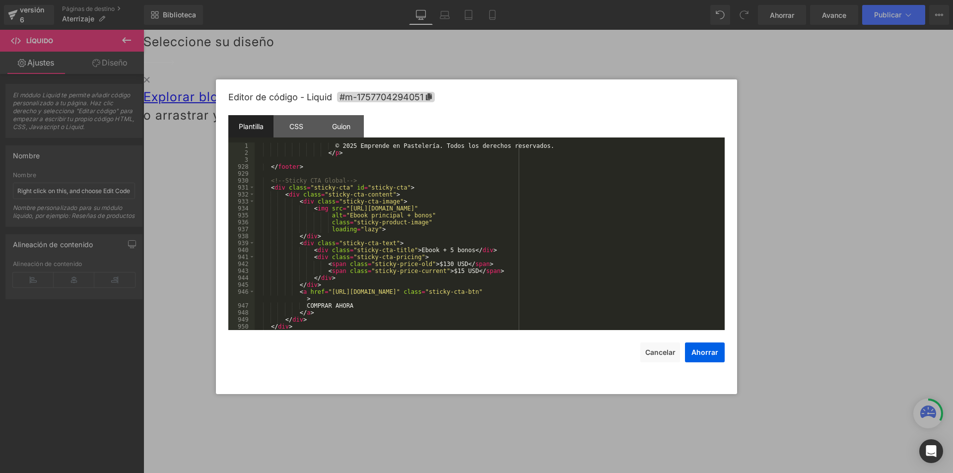
scroll to position [6629, 0]
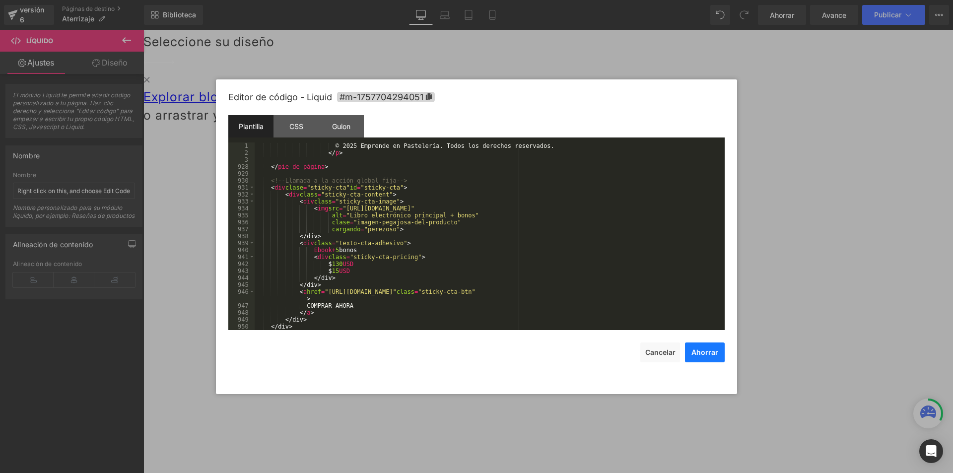
click at [702, 357] on button "Ahorrar" at bounding box center [705, 352] width 40 height 20
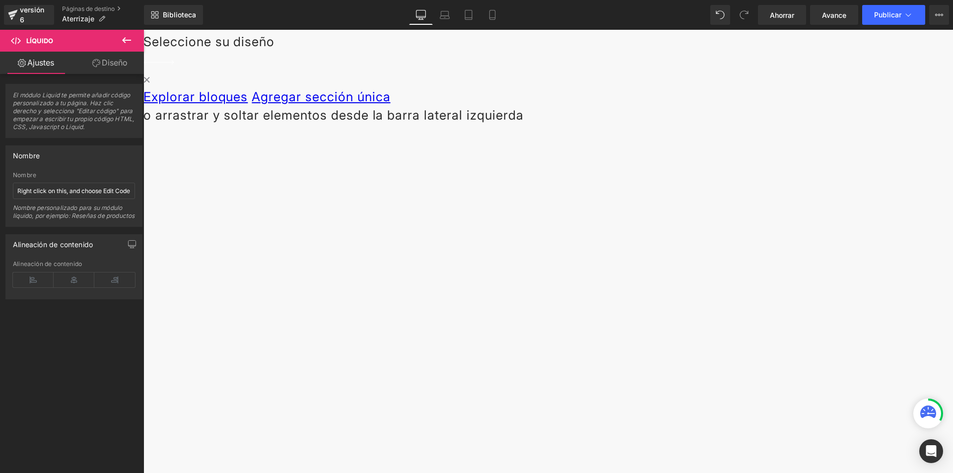
click at [143, 30] on icon at bounding box center [143, 30] width 0 height 0
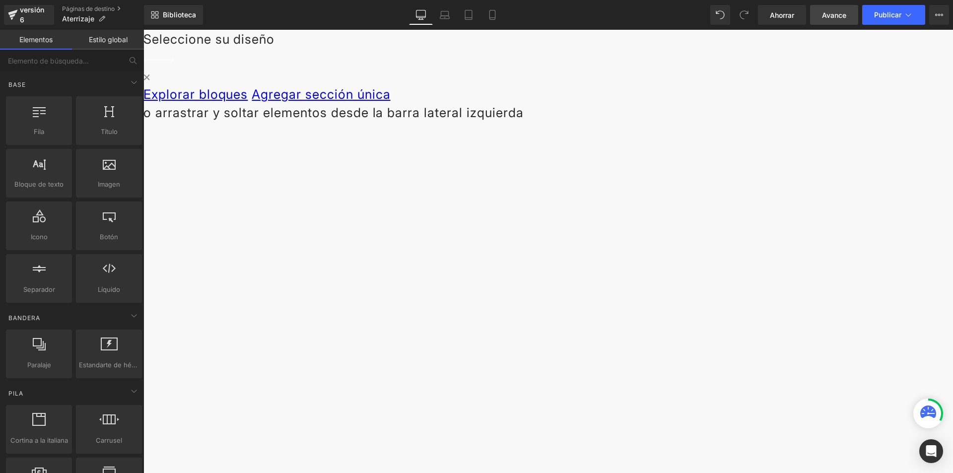
click at [839, 8] on link "Avance" at bounding box center [834, 15] width 48 height 20
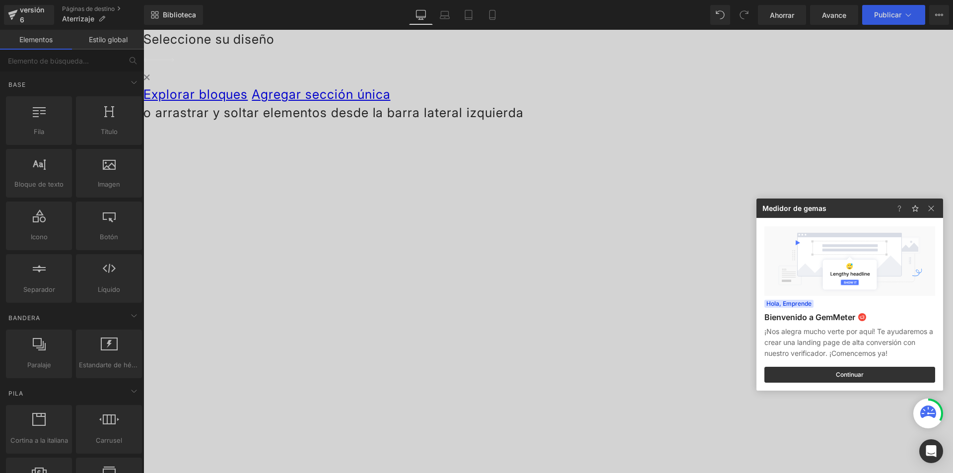
click at [900, 14] on div at bounding box center [476, 236] width 953 height 473
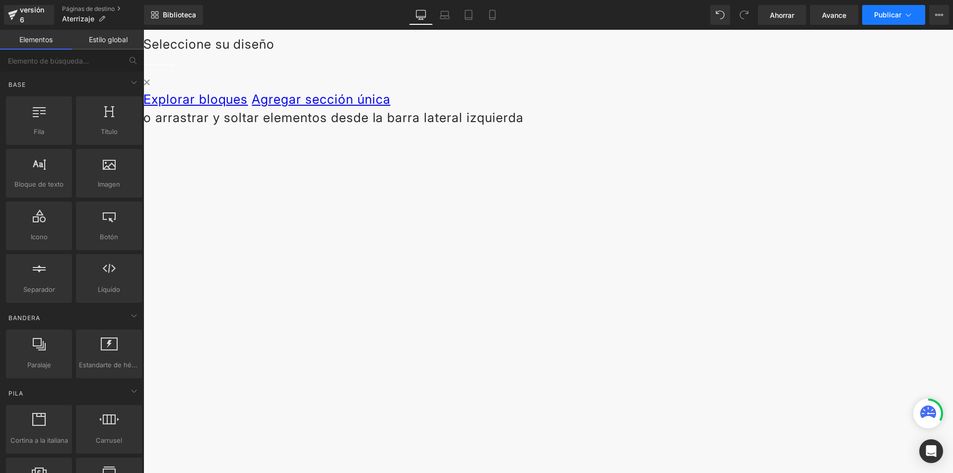
click at [892, 21] on button "Publicar" at bounding box center [893, 15] width 63 height 20
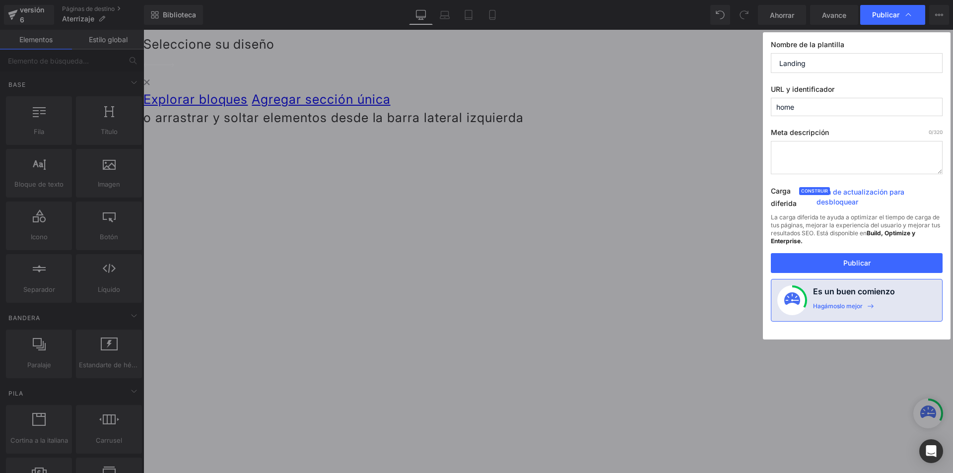
click at [716, 100] on div "Publicar Nombre de la plantilla Landing URL y identificador home Meta descripci…" at bounding box center [476, 236] width 953 height 473
click at [907, 262] on button "Publicar" at bounding box center [857, 263] width 172 height 20
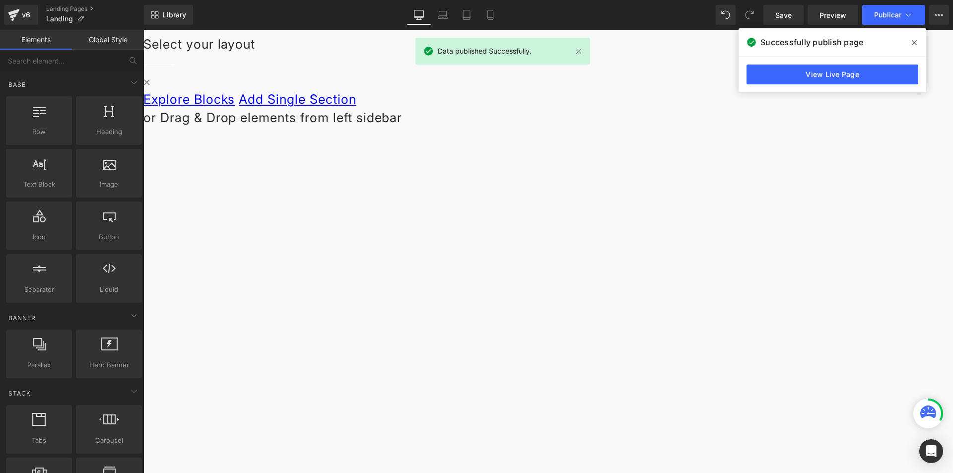
click at [859, 127] on div "Liquid Select your layout" at bounding box center [548, 78] width 810 height 97
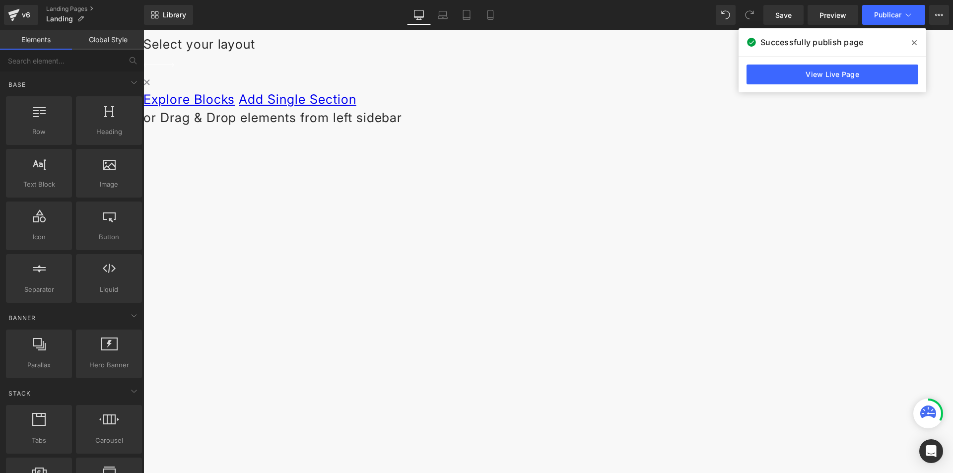
click at [845, 64] on div "View Live Page" at bounding box center [833, 75] width 188 height 36
click at [804, 69] on link "View Live Page" at bounding box center [833, 75] width 172 height 20
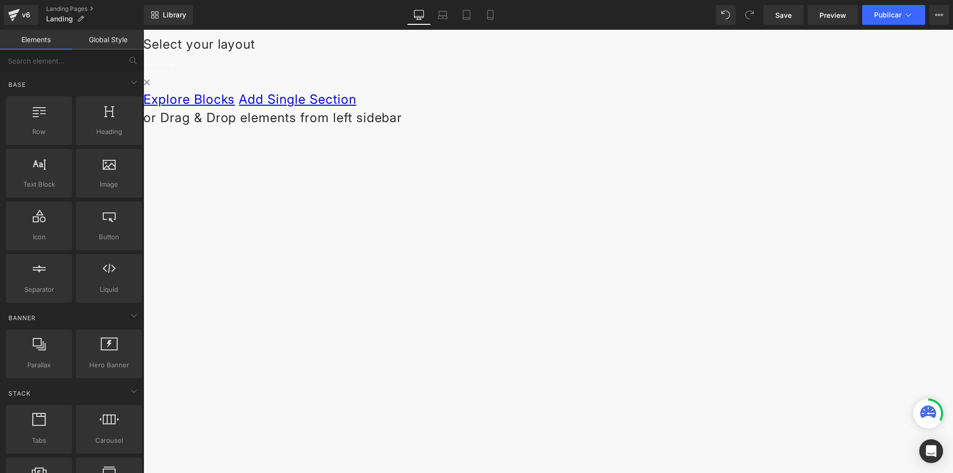
click at [143, 30] on span "Liquid" at bounding box center [143, 30] width 0 height 0
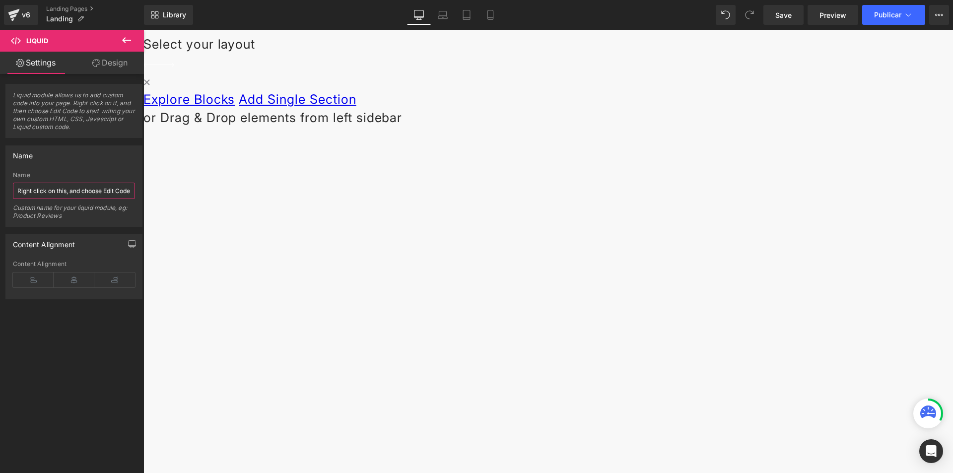
click at [89, 190] on input "Right click on this, and choose Edit Code." at bounding box center [74, 191] width 122 height 16
type input "¿"
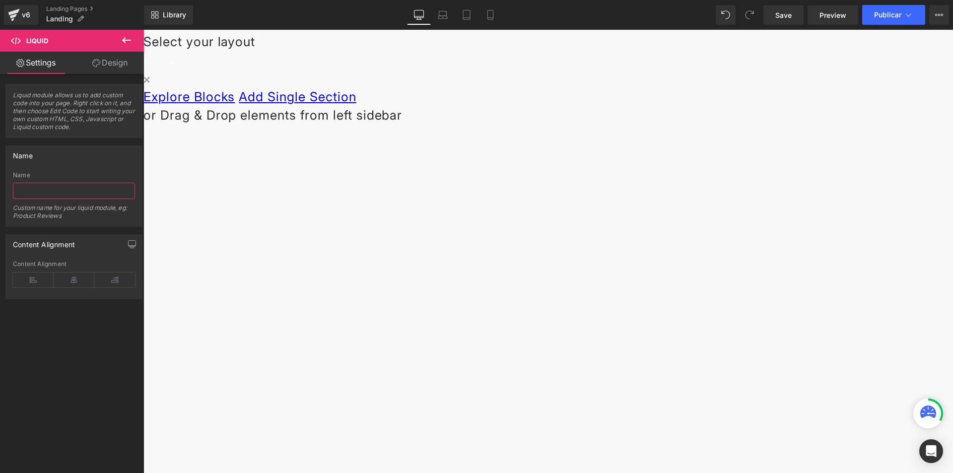
click at [557, 32] on div "Liquid" at bounding box center [548, 31] width 810 height 2
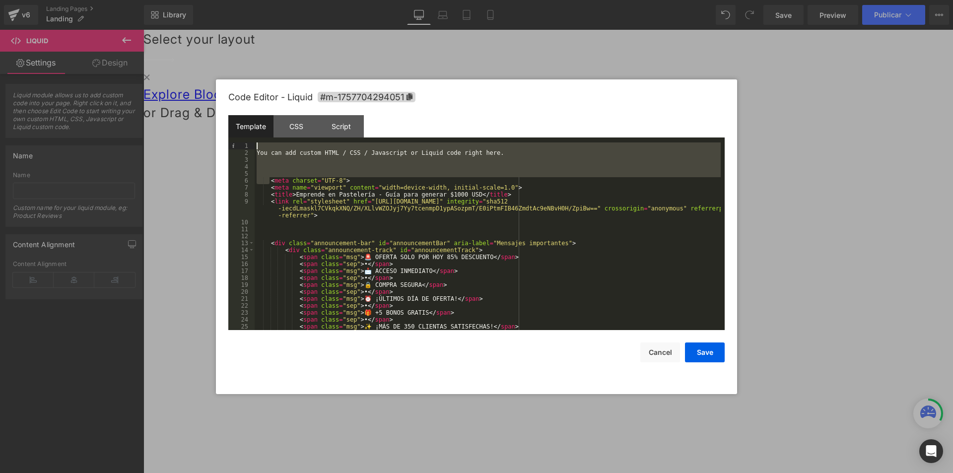
drag, startPoint x: 270, startPoint y: 183, endPoint x: 248, endPoint y: 133, distance: 54.9
click at [248, 133] on div "Template CSS Script Data 1 2 3 4 5 6 7 8 9 10 11 12 13 14 15 16 17 18 19 20 21 …" at bounding box center [476, 222] width 496 height 215
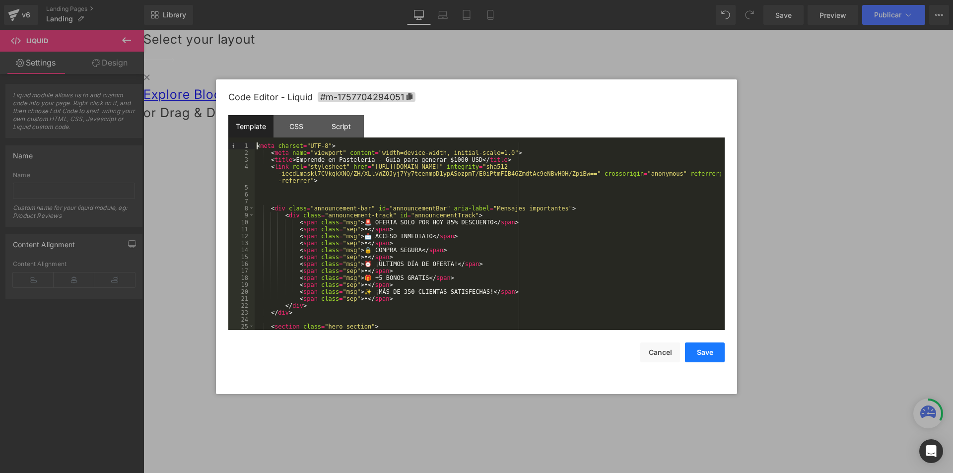
click at [701, 346] on button "Save" at bounding box center [705, 352] width 40 height 20
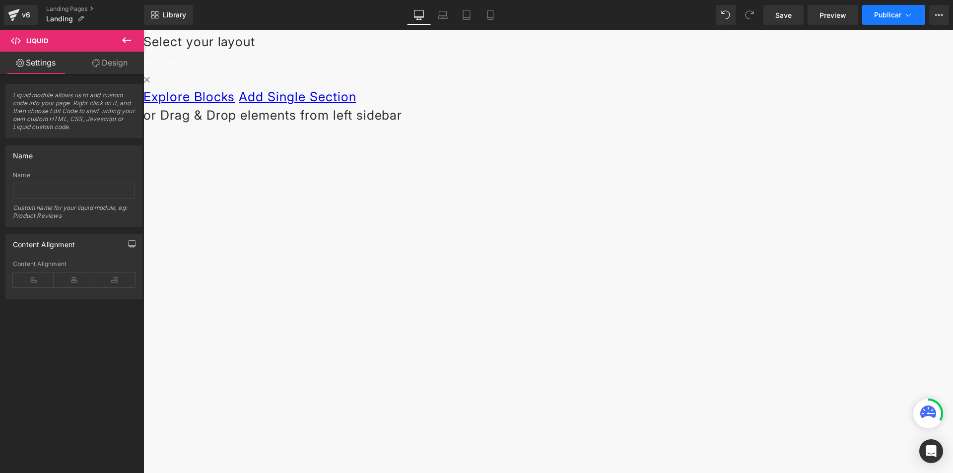
click at [880, 19] on button "Publicar" at bounding box center [893, 15] width 63 height 20
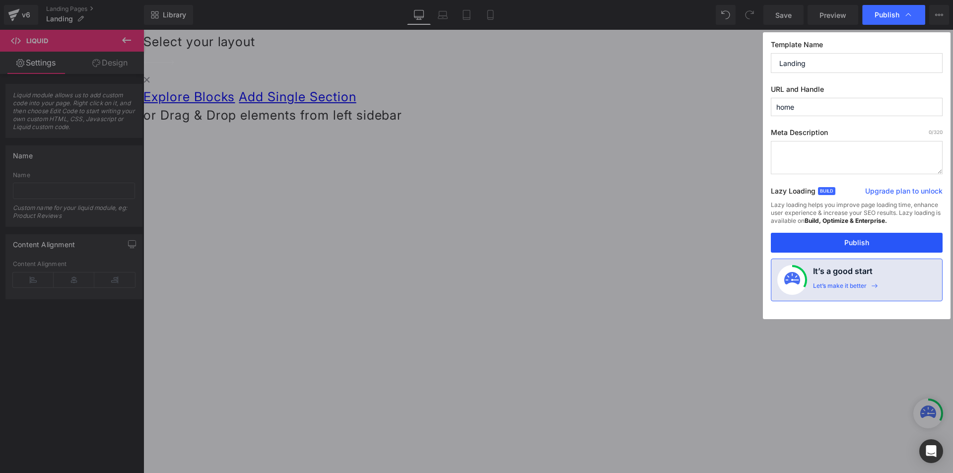
click at [843, 238] on button "Publish" at bounding box center [857, 243] width 172 height 20
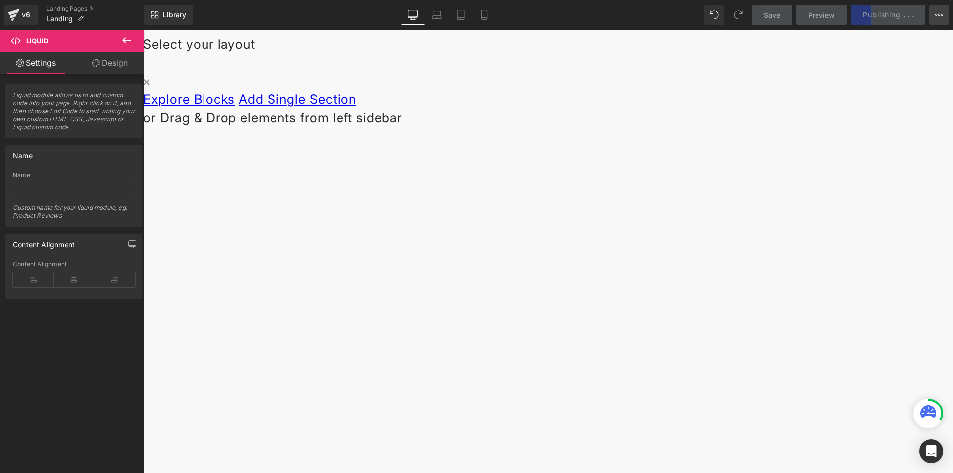
click at [937, 17] on icon at bounding box center [939, 15] width 8 height 8
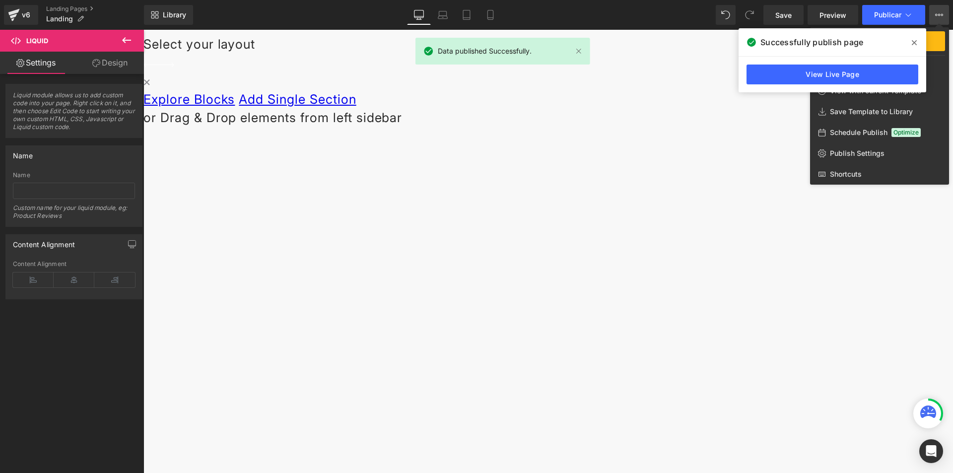
drag, startPoint x: 915, startPoint y: 42, endPoint x: 768, endPoint y: 1, distance: 152.0
click at [915, 42] on icon at bounding box center [914, 42] width 5 height 5
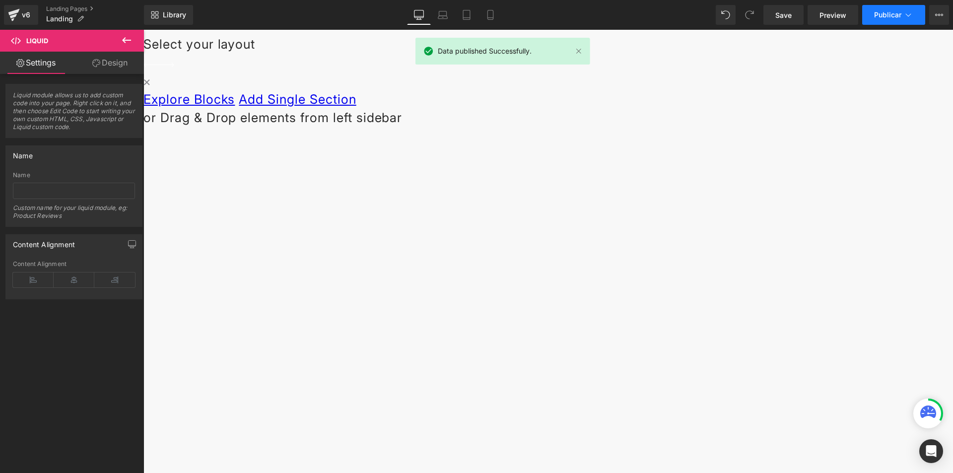
click at [891, 14] on font "Publicar" at bounding box center [887, 14] width 27 height 8
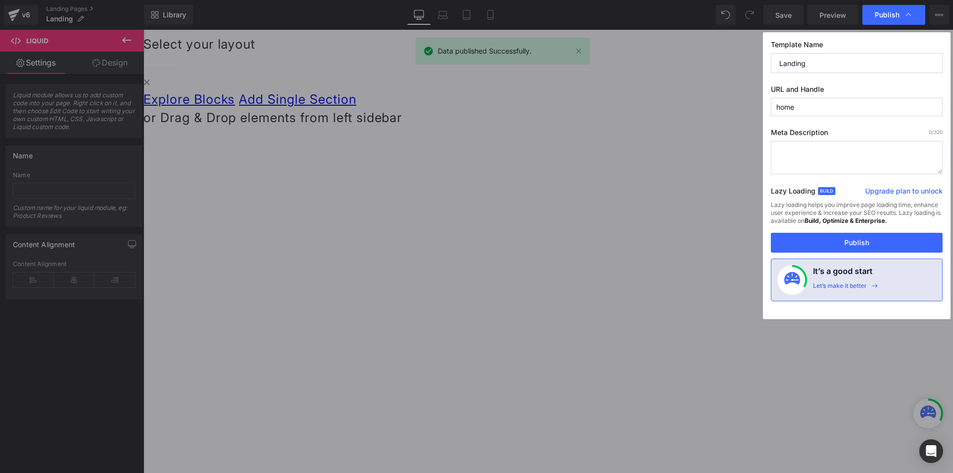
click at [717, 121] on div "Publish Template Name Landing URL and Handle home Meta Description 0 /320 Lazy …" at bounding box center [476, 236] width 953 height 473
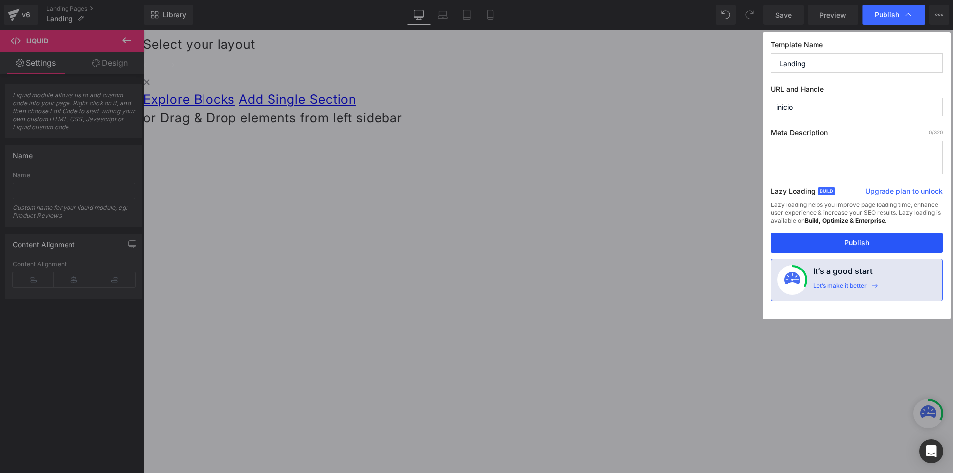
type input "inicio"
click at [864, 242] on button "Publish" at bounding box center [857, 243] width 172 height 20
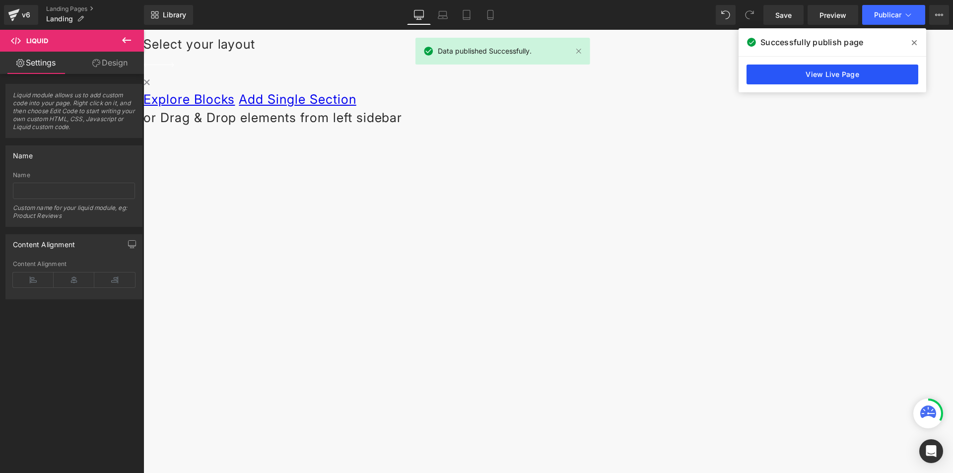
click at [848, 73] on link "View Live Page" at bounding box center [833, 75] width 172 height 20
